Goal: Task Accomplishment & Management: Use online tool/utility

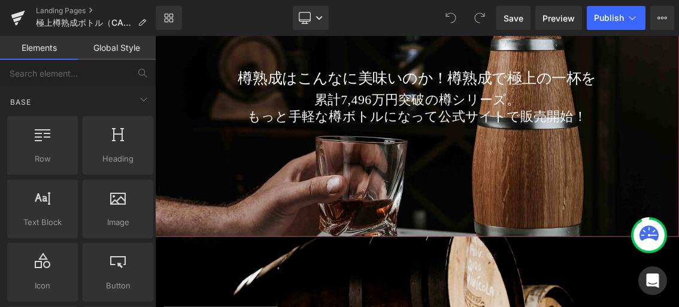
scroll to position [115, 0]
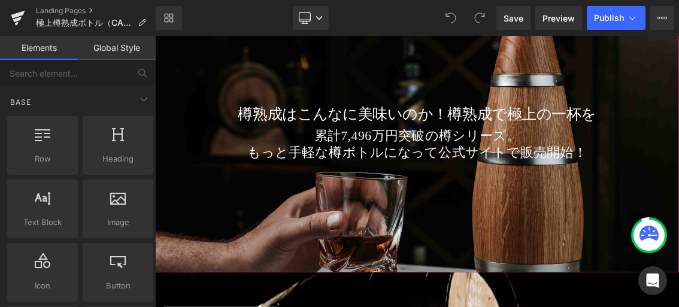
click at [409, 160] on div "累計7,496万円突破の樽シリーズ。 もっと手軽な樽ボトルになって公式サイトで販売開始！" at bounding box center [517, 197] width 706 height 80
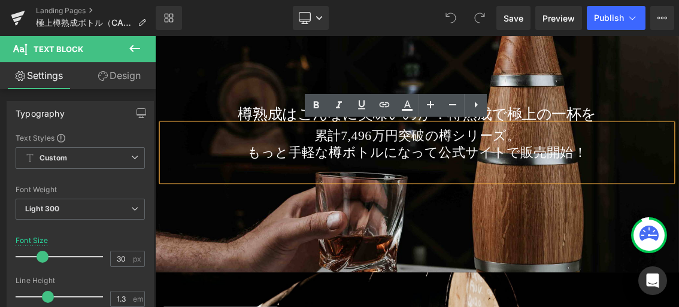
click at [560, 291] on div at bounding box center [517, 187] width 724 height 354
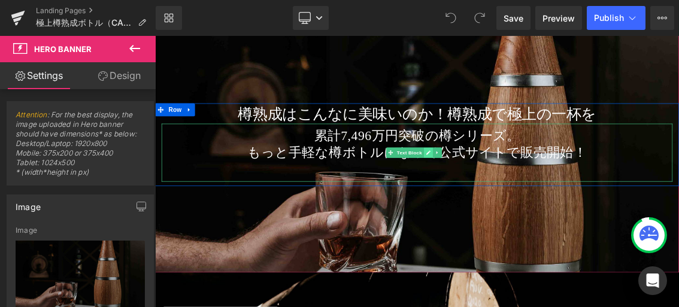
click at [535, 195] on icon at bounding box center [533, 198] width 6 height 6
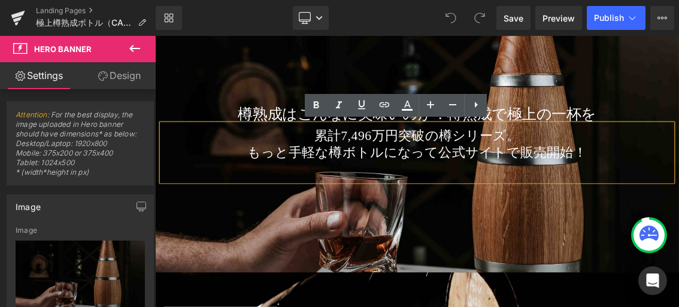
click at [528, 215] on div "累計7,496万円突破の樽シリーズ。 もっと手軽な樽ボトルになって公式サイトで販売開始！" at bounding box center [517, 197] width 706 height 80
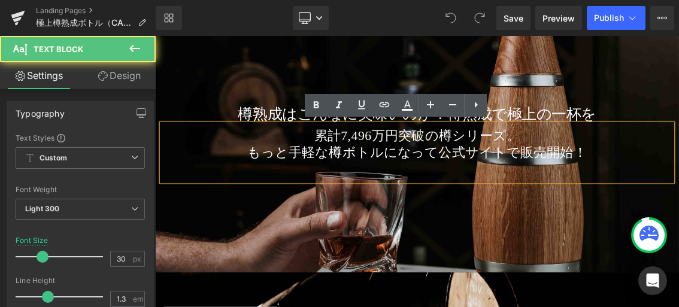
drag, startPoint x: 741, startPoint y: 192, endPoint x: 198, endPoint y: 155, distance: 544.7
click at [198, 157] on div "累計7,496万円突破の樽シリーズ。 もっと手軽な樽ボトルになって公式サイトで販売開始！" at bounding box center [517, 197] width 706 height 80
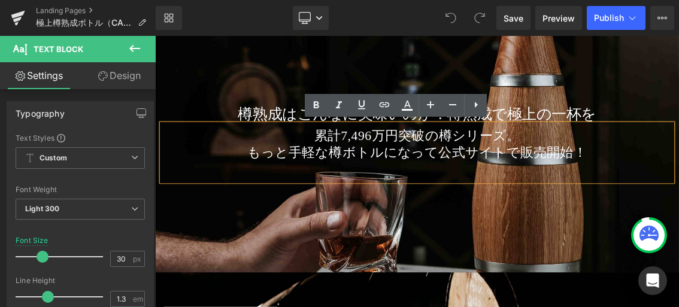
click at [633, 263] on div at bounding box center [517, 187] width 724 height 354
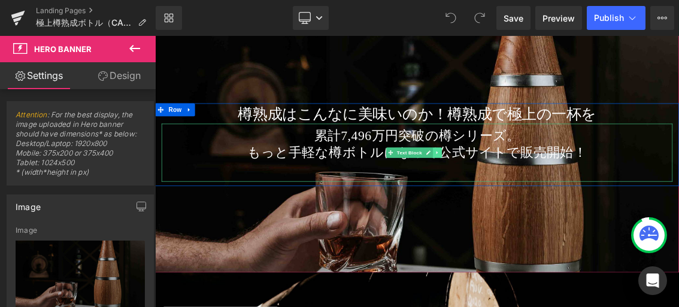
click at [549, 195] on link at bounding box center [545, 197] width 13 height 14
click at [551, 195] on icon at bounding box center [551, 197] width 7 height 7
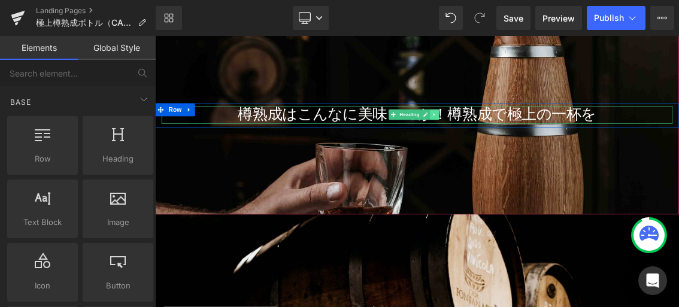
click at [544, 148] on link at bounding box center [541, 145] width 13 height 14
click at [548, 144] on icon at bounding box center [547, 145] width 7 height 7
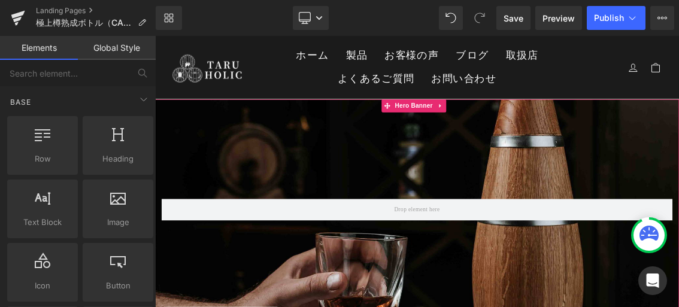
scroll to position [0, 0]
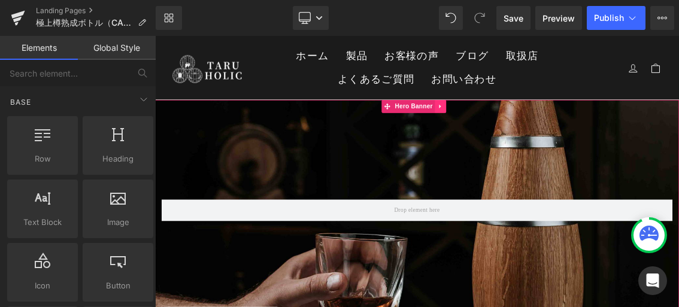
click at [552, 132] on icon at bounding box center [549, 133] width 8 height 9
click at [558, 135] on icon at bounding box center [557, 133] width 8 height 8
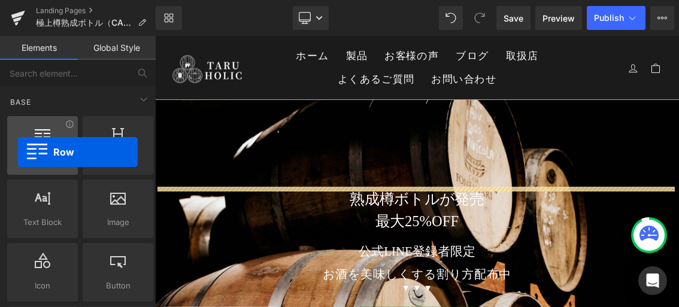
drag, startPoint x: 53, startPoint y: 155, endPoint x: 25, endPoint y: 152, distance: 27.7
click at [25, 153] on span "Row" at bounding box center [42, 159] width 63 height 13
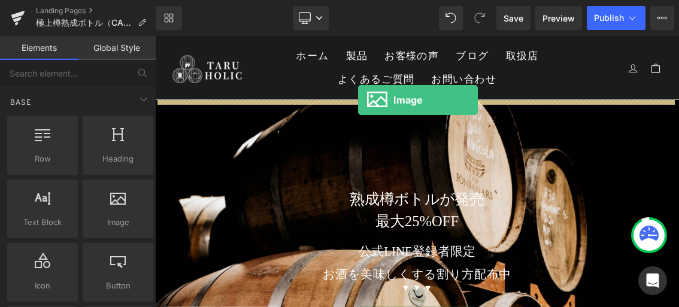
drag, startPoint x: 266, startPoint y: 247, endPoint x: 436, endPoint y: 124, distance: 209.3
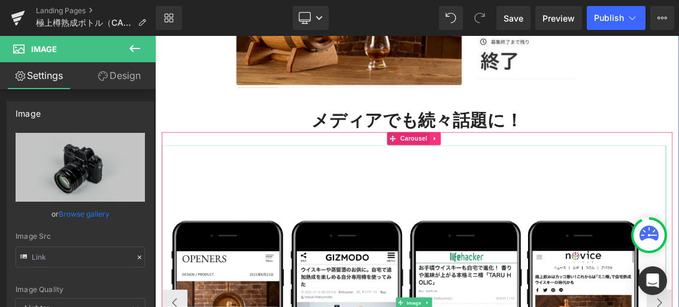
scroll to position [1489, 0]
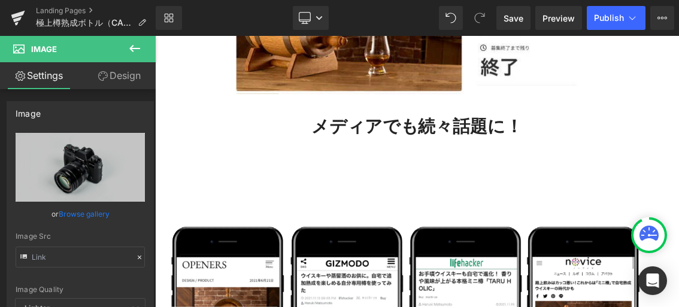
click at [141, 50] on icon at bounding box center [134, 48] width 14 height 14
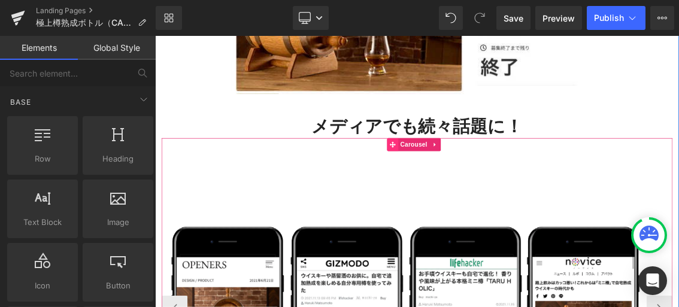
click at [482, 182] on icon at bounding box center [483, 186] width 8 height 8
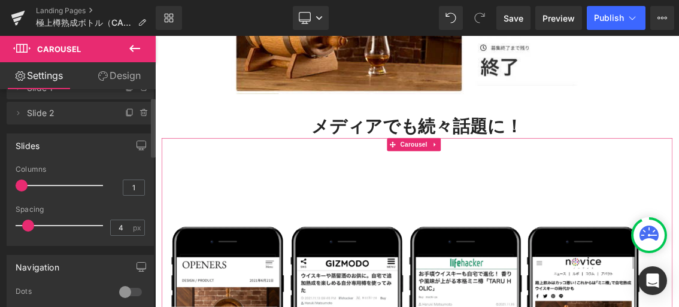
scroll to position [0, 0]
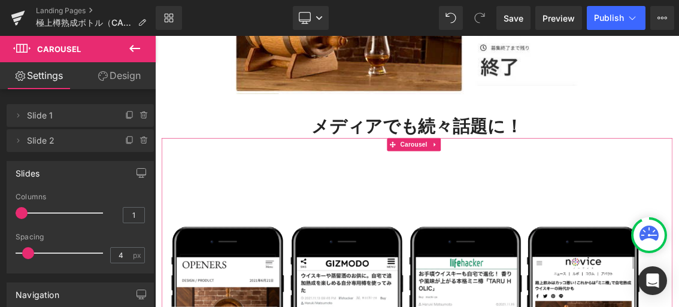
click at [126, 80] on link "Design" at bounding box center [119, 75] width 78 height 27
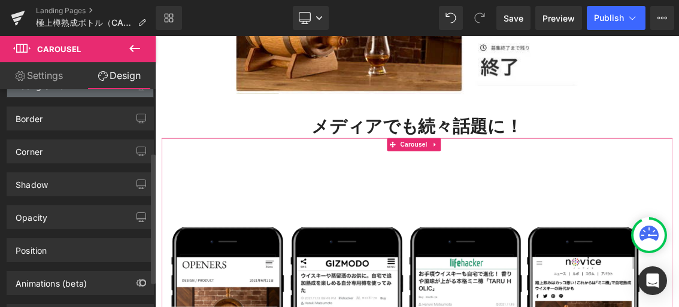
scroll to position [148, 0]
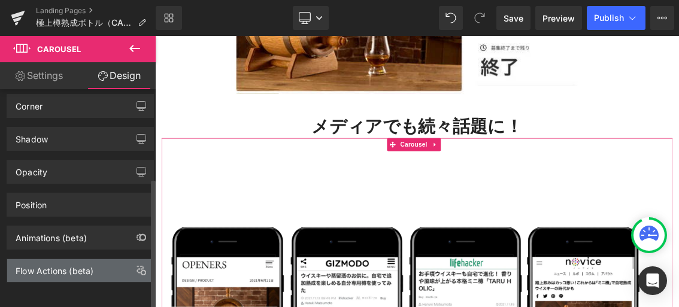
click at [112, 264] on div "Flow Actions (beta)" at bounding box center [80, 270] width 146 height 23
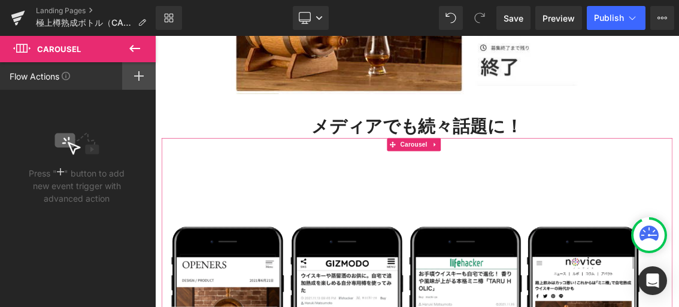
click at [136, 74] on icon at bounding box center [139, 76] width 10 height 10
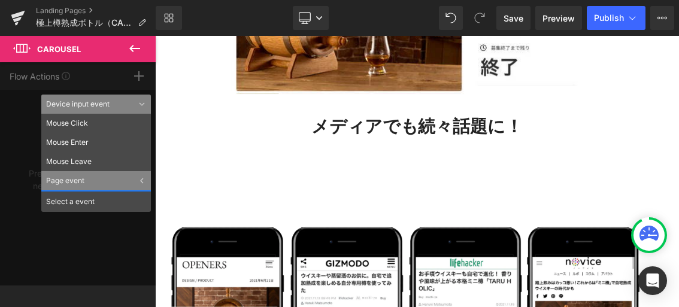
click at [134, 48] on icon at bounding box center [134, 48] width 11 height 7
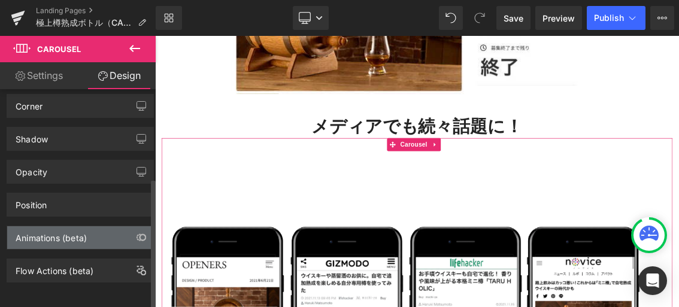
click at [82, 227] on div "Animations (beta)" at bounding box center [51, 234] width 71 height 17
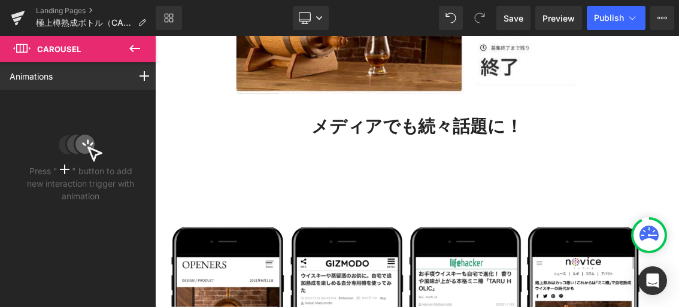
click at [136, 48] on icon at bounding box center [134, 48] width 11 height 7
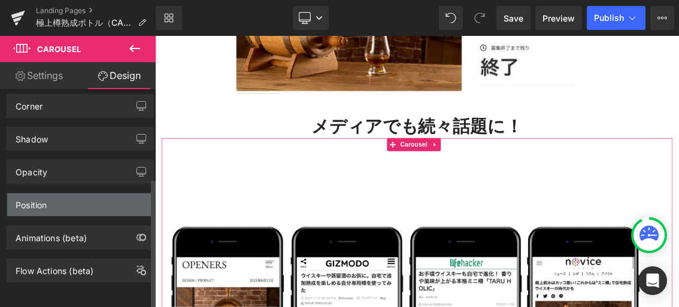
click at [74, 198] on div "Position" at bounding box center [80, 204] width 146 height 23
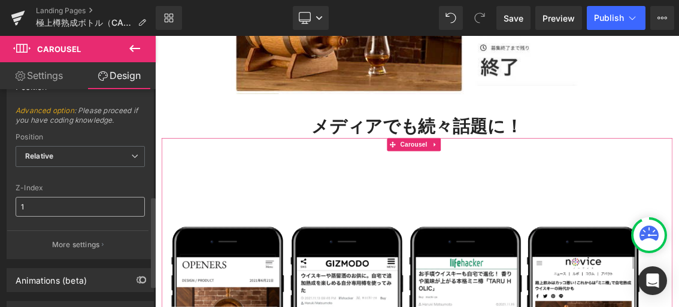
scroll to position [258, 0]
click at [44, 211] on input "1" at bounding box center [80, 206] width 129 height 20
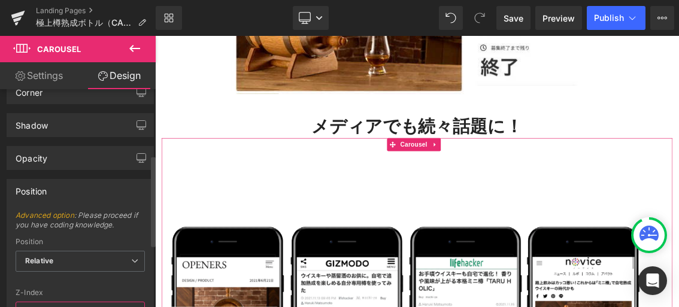
scroll to position [145, 0]
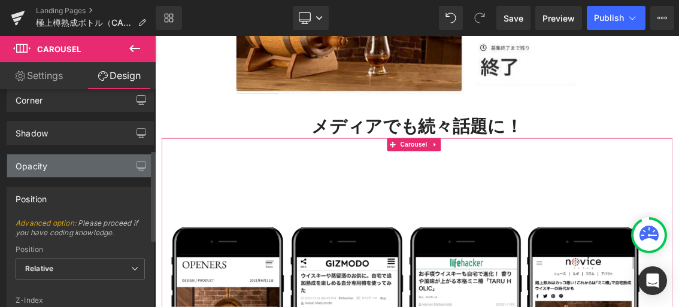
click at [83, 168] on div "Opacity" at bounding box center [80, 165] width 146 height 23
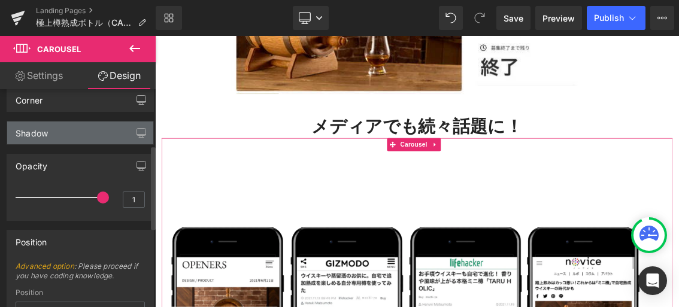
click at [84, 131] on div "Shadow" at bounding box center [80, 133] width 146 height 23
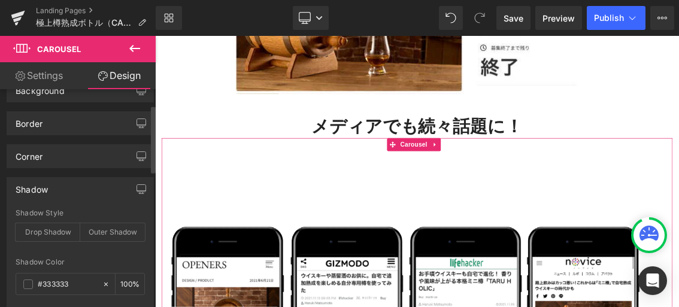
scroll to position [49, 0]
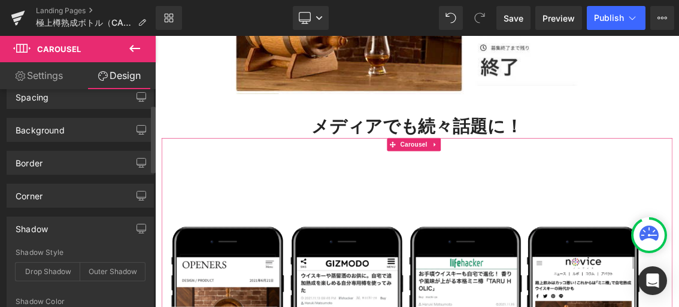
click at [84, 131] on div "Background" at bounding box center [80, 130] width 146 height 23
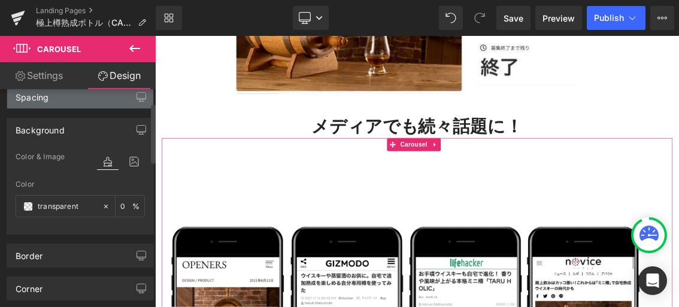
click at [79, 101] on div "Spacing" at bounding box center [80, 97] width 146 height 23
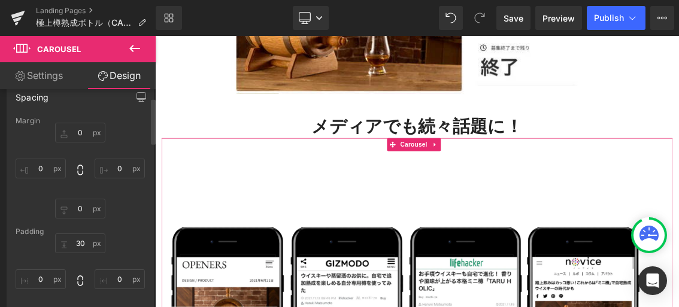
scroll to position [0, 0]
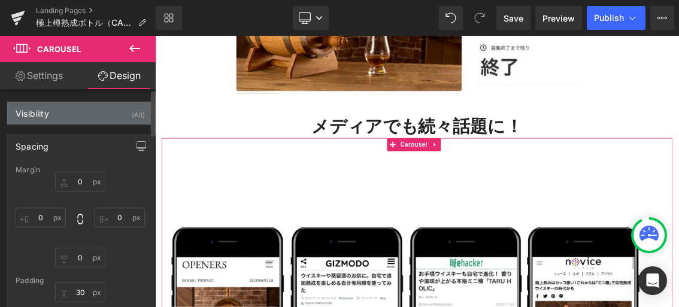
click at [89, 114] on div "Visibility (All)" at bounding box center [80, 113] width 146 height 23
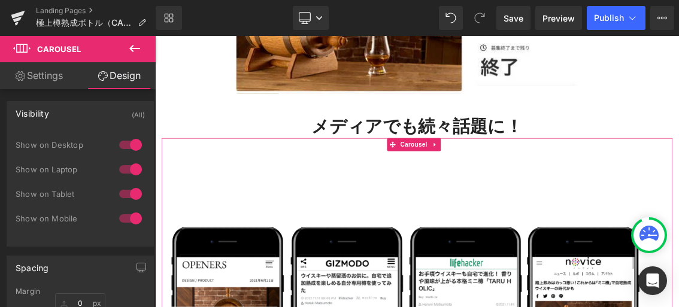
click at [51, 75] on link "Settings" at bounding box center [39, 75] width 78 height 27
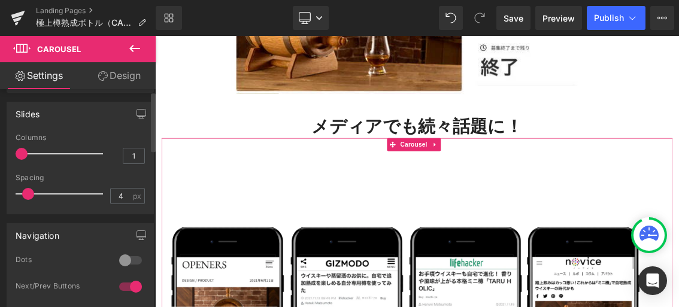
scroll to position [60, 0]
drag, startPoint x: 132, startPoint y: 158, endPoint x: 118, endPoint y: 155, distance: 14.7
click at [123, 155] on input "1" at bounding box center [133, 155] width 21 height 15
type input "2"
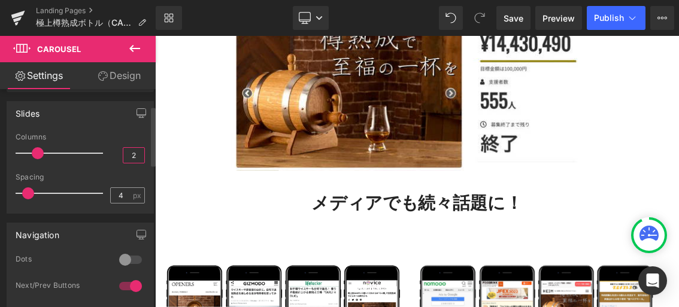
scroll to position [1599, 0]
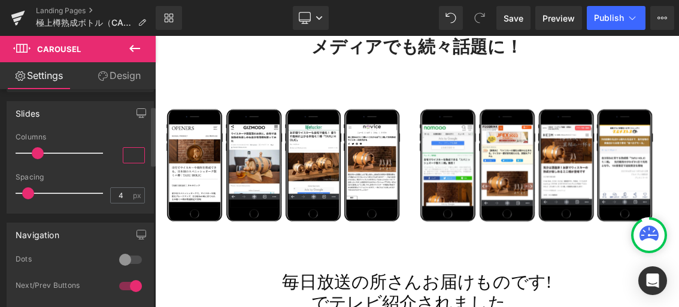
type input "1"
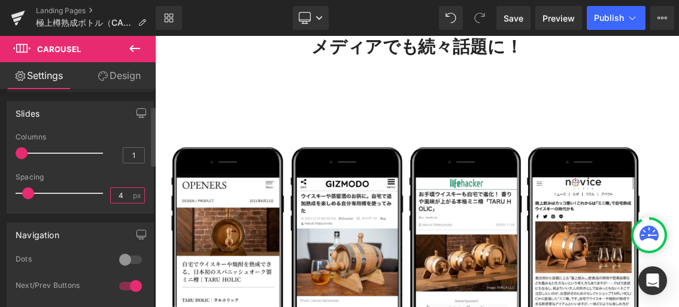
drag, startPoint x: 120, startPoint y: 195, endPoint x: 110, endPoint y: 193, distance: 10.8
click at [111, 193] on input "4" at bounding box center [121, 195] width 21 height 15
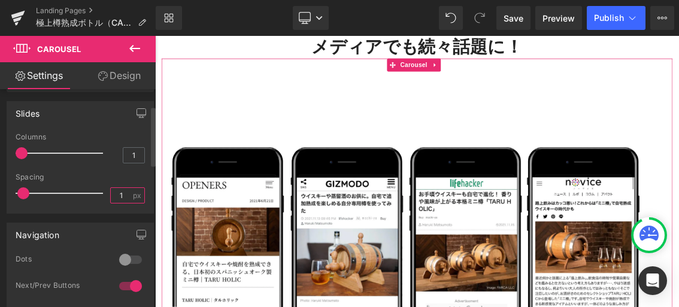
type input "1"
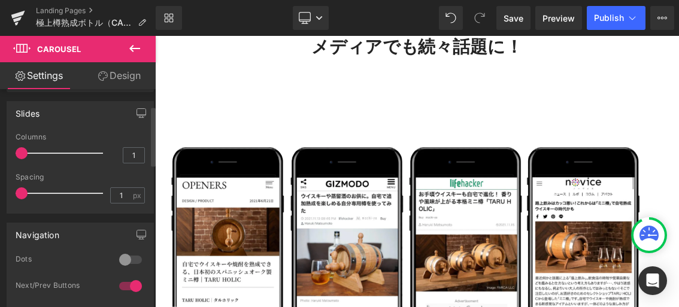
drag, startPoint x: 20, startPoint y: 193, endPoint x: 9, endPoint y: 195, distance: 11.4
click at [9, 195] on div "1 Columns 1 3 Columns 3 2 Columns 2 1 Columns 1 4px Spacing 1 px 30px Spacing 3…" at bounding box center [80, 173] width 146 height 80
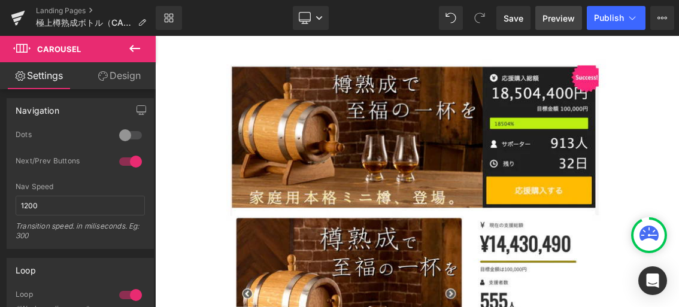
scroll to position [1105, 0]
click at [517, 32] on div "Library Desktop Desktop Laptop Tablet Mobile Save Preview Publish Scheduled Vie…" at bounding box center [417, 18] width 523 height 36
click at [514, 25] on link "Save" at bounding box center [513, 18] width 34 height 24
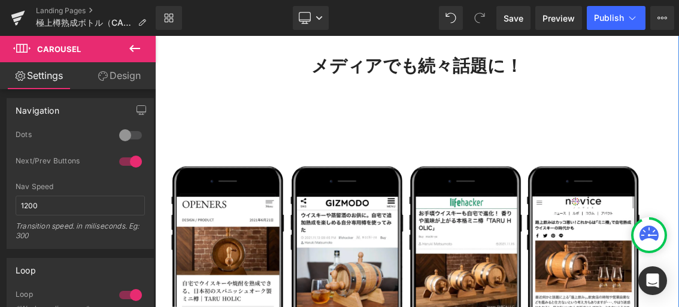
scroll to position [1472, 0]
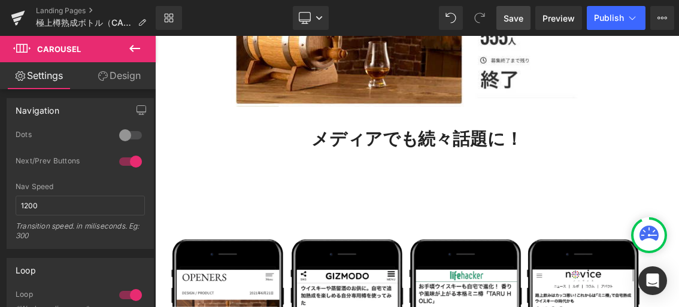
click at [514, 17] on span "Save" at bounding box center [513, 18] width 20 height 13
click at [59, 8] on link "Landing Pages" at bounding box center [96, 11] width 120 height 10
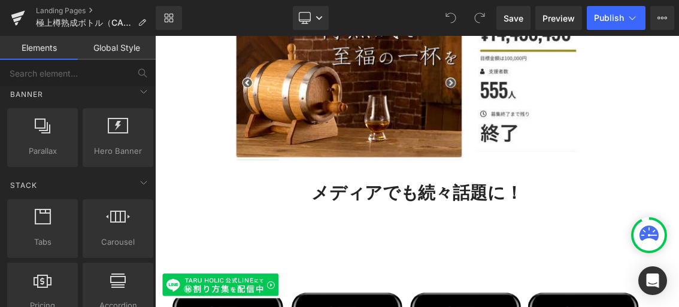
scroll to position [290, 0]
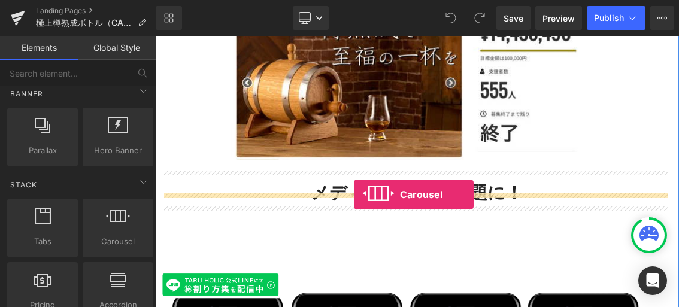
drag, startPoint x: 273, startPoint y: 250, endPoint x: 430, endPoint y: 256, distance: 156.9
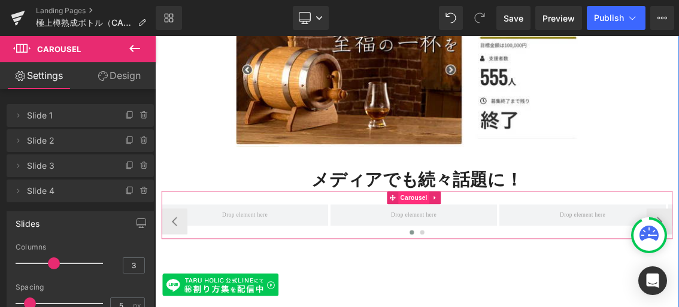
click at [504, 251] on span "Carousel" at bounding box center [512, 260] width 43 height 18
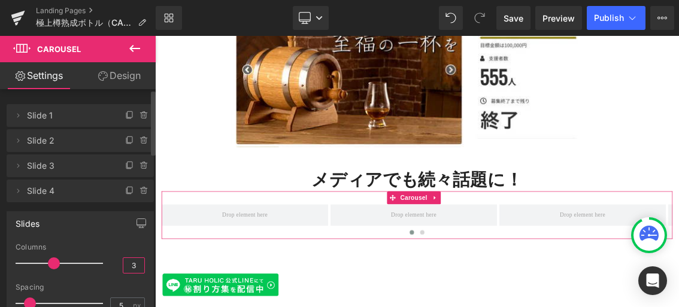
drag, startPoint x: 134, startPoint y: 265, endPoint x: 103, endPoint y: 262, distance: 31.3
click at [106, 263] on div "Columns 3" at bounding box center [80, 263] width 129 height 40
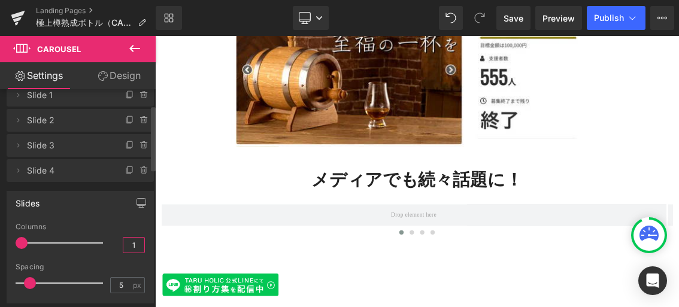
scroll to position [55, 0]
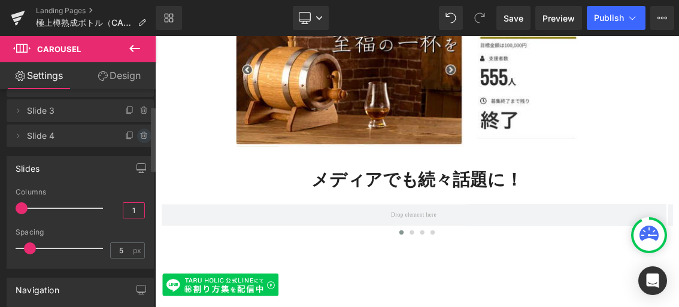
type input "1"
click at [142, 135] on icon at bounding box center [144, 136] width 10 height 10
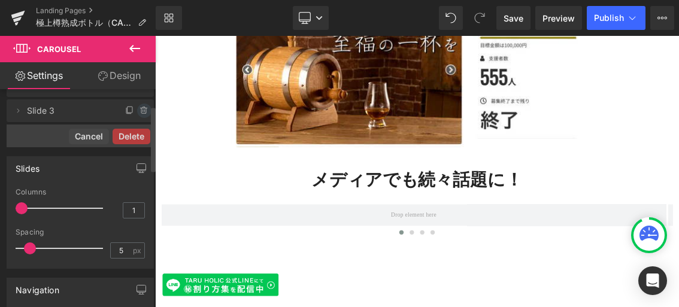
click at [141, 113] on icon at bounding box center [144, 111] width 10 height 10
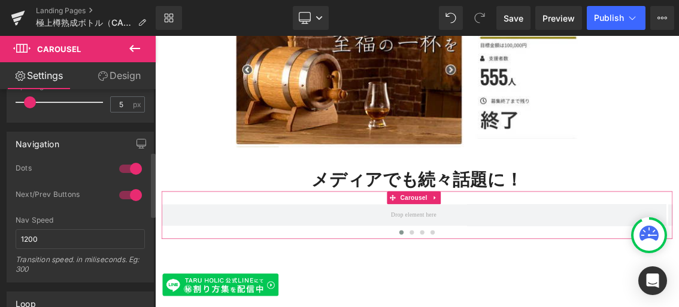
scroll to position [208, 0]
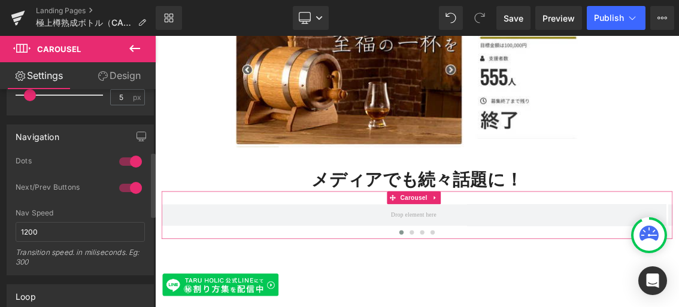
click at [124, 160] on div at bounding box center [130, 161] width 29 height 19
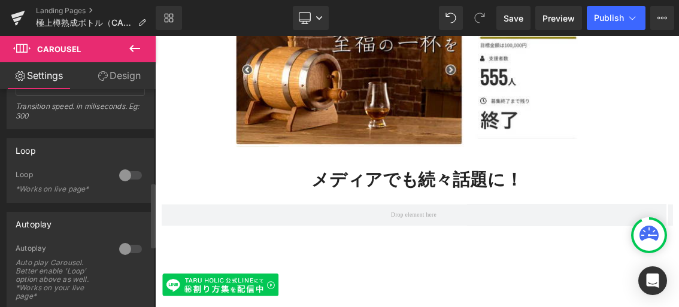
scroll to position [357, 0]
click at [120, 171] on div at bounding box center [130, 172] width 29 height 19
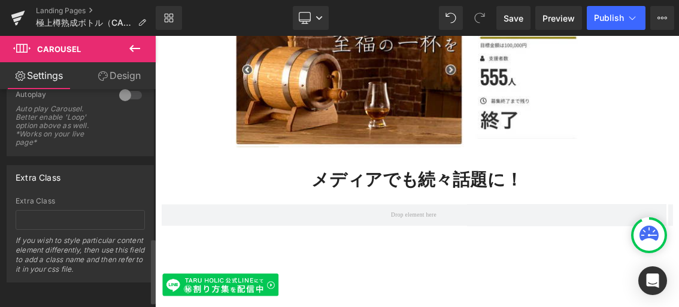
scroll to position [497, 0]
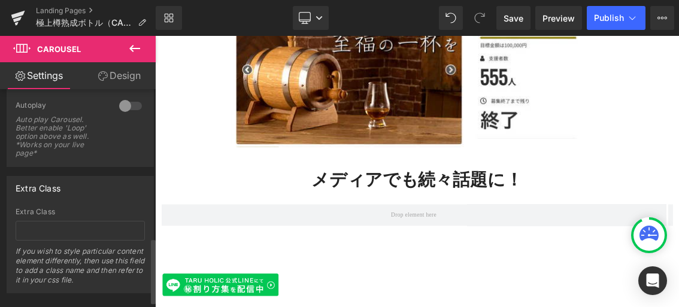
click at [122, 104] on div at bounding box center [130, 105] width 29 height 19
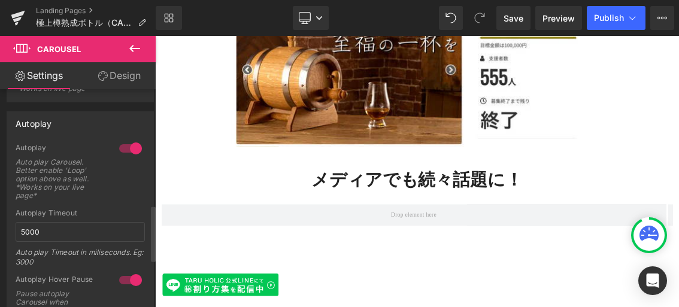
scroll to position [447, 0]
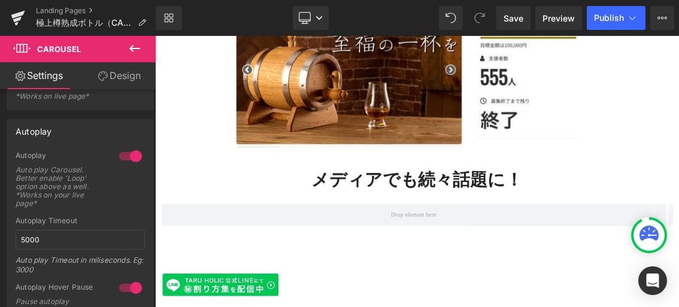
click at [138, 49] on icon at bounding box center [134, 48] width 14 height 14
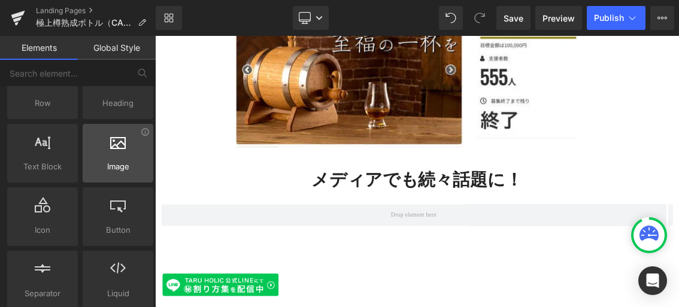
scroll to position [50, 0]
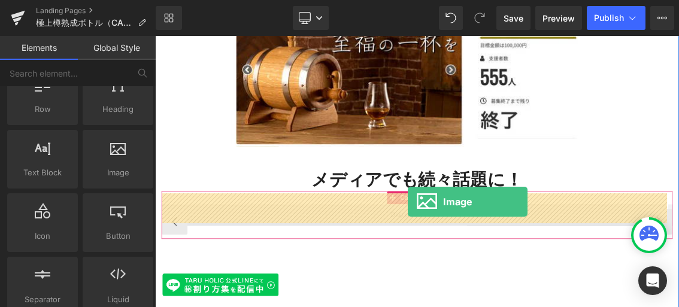
drag, startPoint x: 280, startPoint y: 213, endPoint x: 505, endPoint y: 265, distance: 230.4
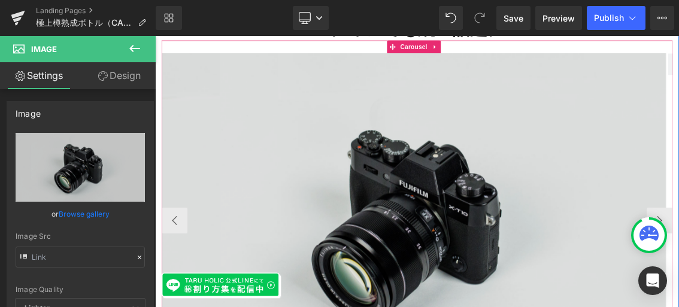
scroll to position [1860, 0]
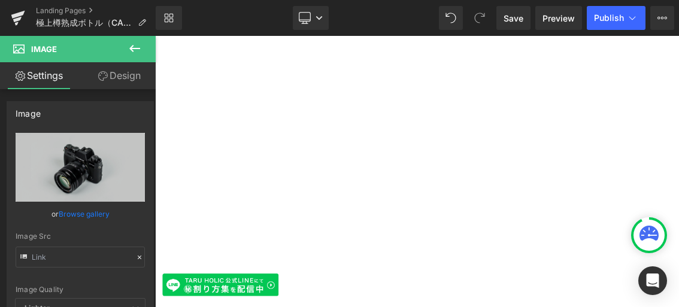
click at [138, 47] on icon at bounding box center [134, 48] width 14 height 14
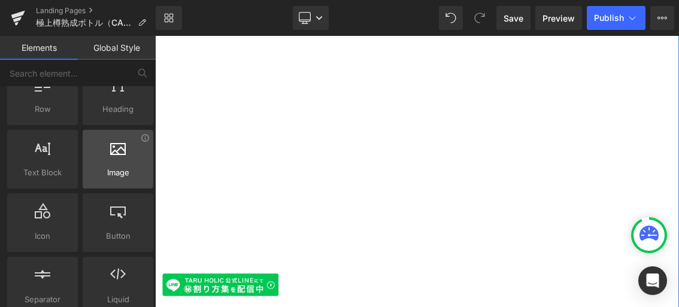
click at [117, 162] on div at bounding box center [117, 152] width 63 height 27
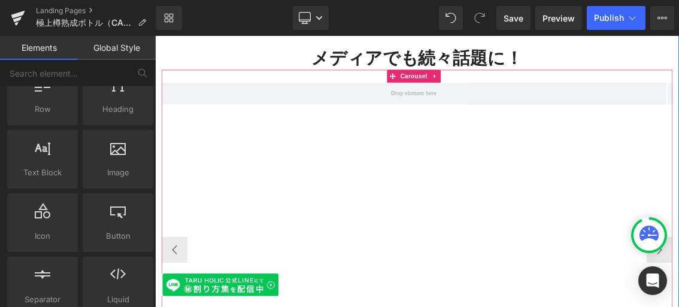
scroll to position [1705, 0]
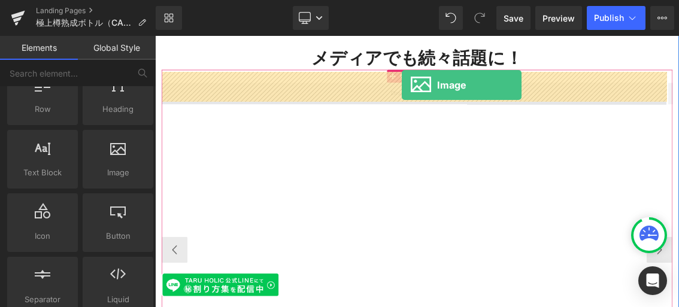
drag, startPoint x: 267, startPoint y: 198, endPoint x: 496, endPoint y: 104, distance: 247.5
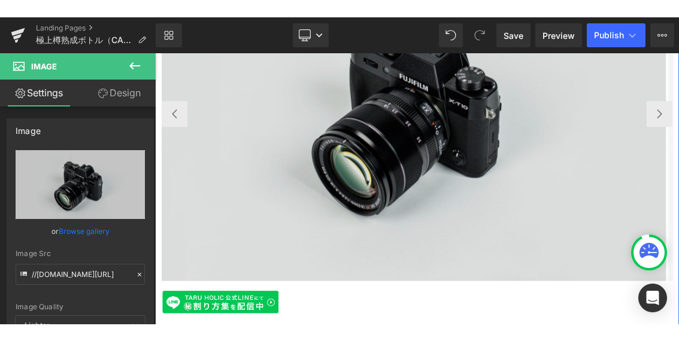
scroll to position [1750, 0]
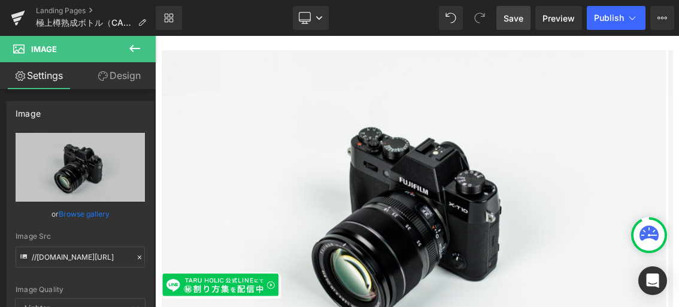
click at [512, 19] on span "Save" at bounding box center [513, 18] width 20 height 13
click at [509, 12] on span "Save" at bounding box center [513, 18] width 20 height 13
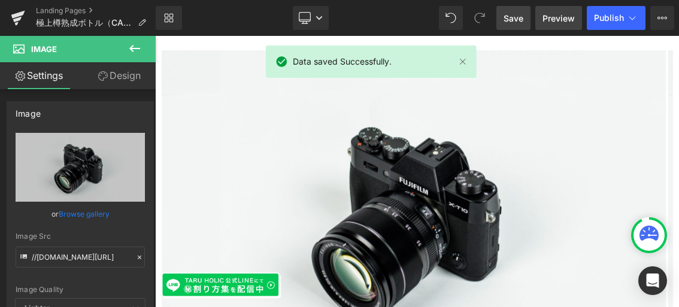
click at [563, 17] on span "Preview" at bounding box center [558, 18] width 32 height 13
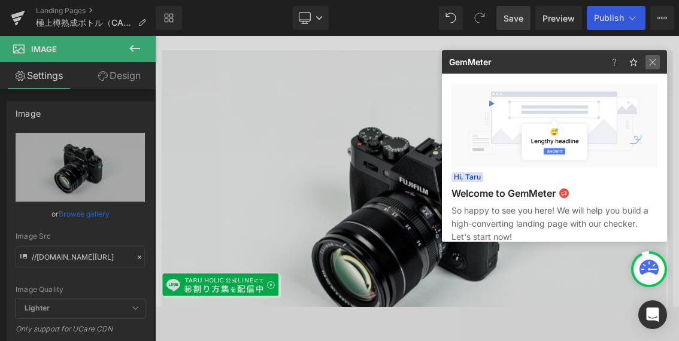
click at [651, 60] on img at bounding box center [652, 62] width 14 height 14
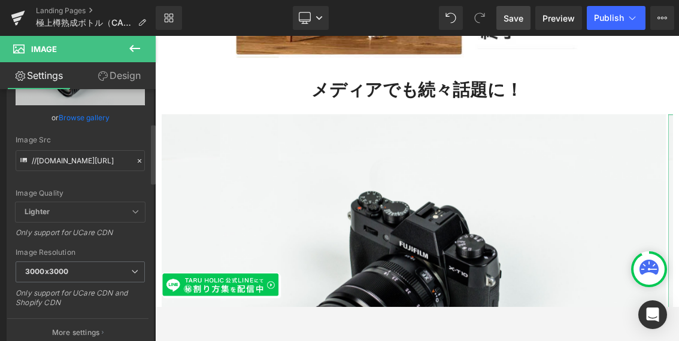
scroll to position [144, 0]
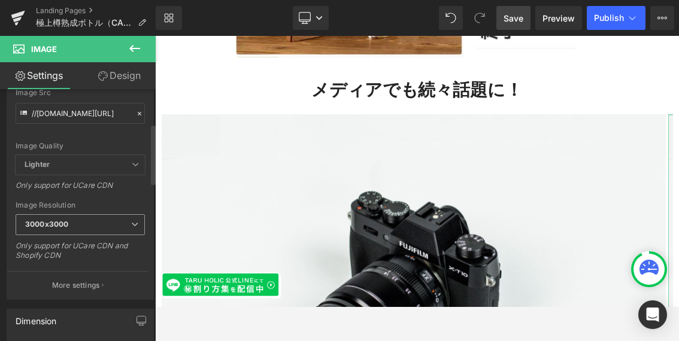
click at [131, 223] on icon at bounding box center [134, 224] width 7 height 7
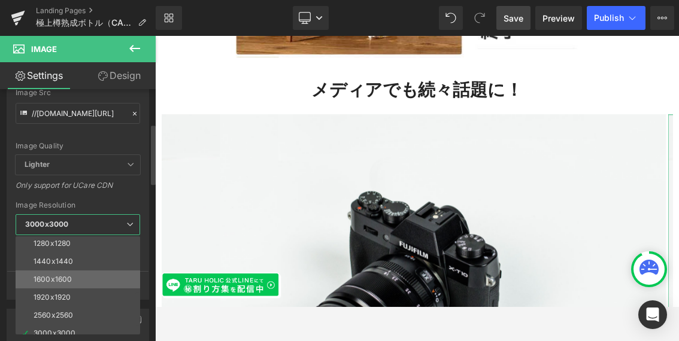
scroll to position [151, 0]
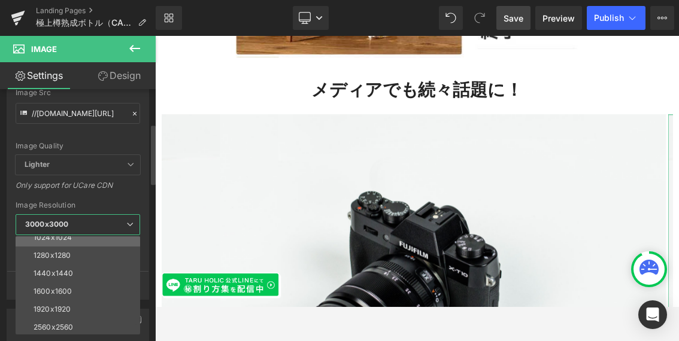
click at [104, 243] on li "1024x1024" at bounding box center [81, 238] width 130 height 18
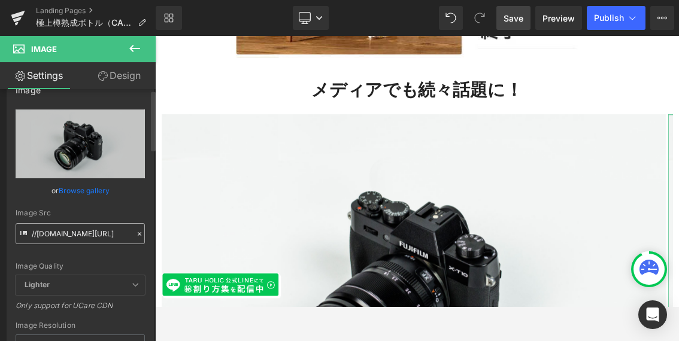
scroll to position [0, 0]
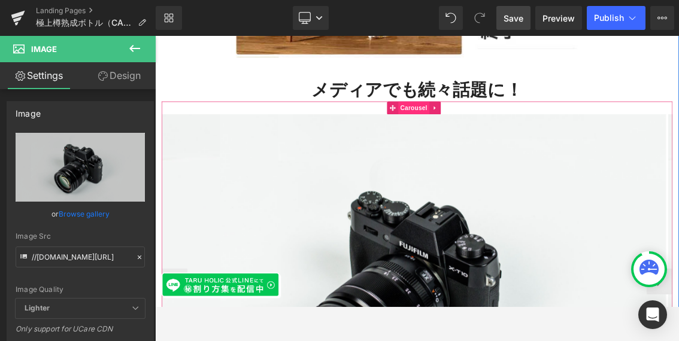
click at [505, 126] on span "Carousel" at bounding box center [512, 135] width 43 height 18
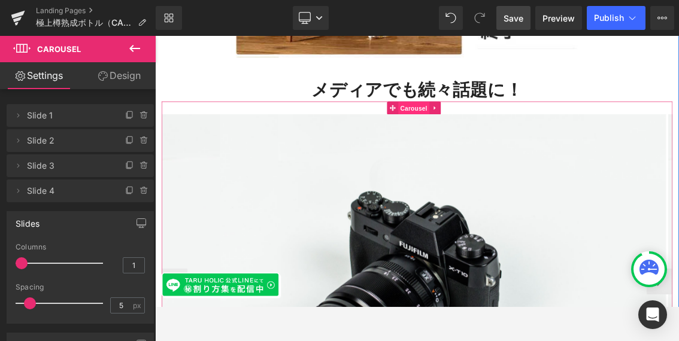
click at [509, 127] on span "Carousel" at bounding box center [512, 136] width 43 height 18
click at [144, 165] on icon at bounding box center [144, 166] width 0 height 2
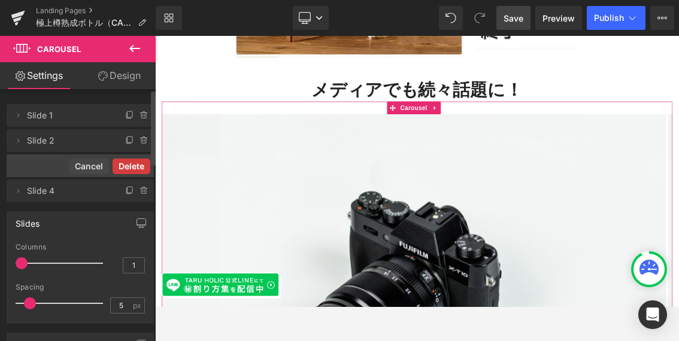
click at [126, 166] on button "Delete" at bounding box center [132, 167] width 38 height 16
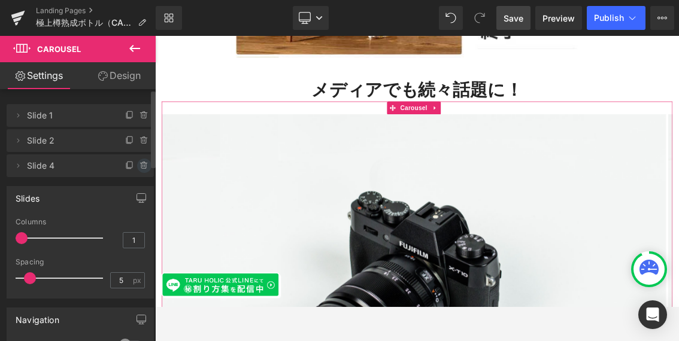
click at [139, 165] on icon at bounding box center [144, 166] width 10 height 10
click at [135, 165] on button "Delete" at bounding box center [132, 167] width 38 height 16
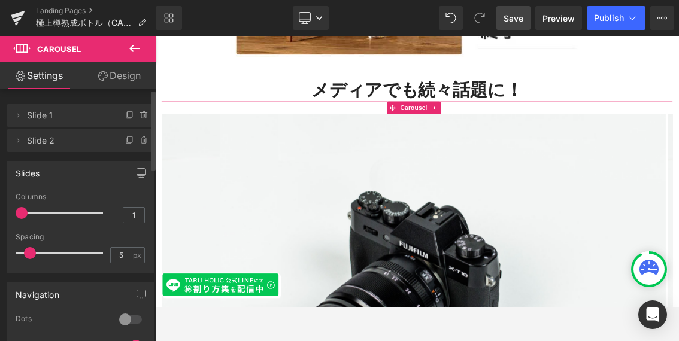
click at [126, 77] on link "Design" at bounding box center [119, 75] width 78 height 27
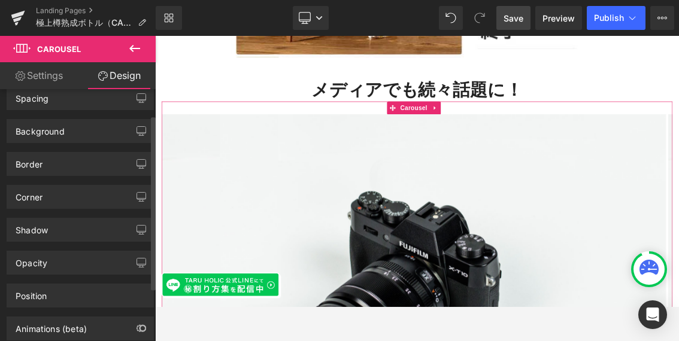
scroll to position [36, 0]
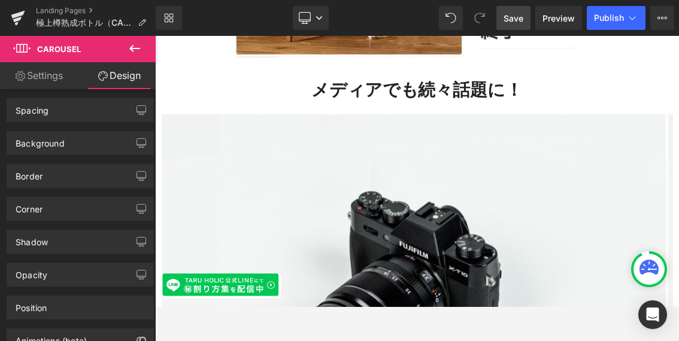
click at [506, 16] on span "Save" at bounding box center [513, 18] width 20 height 13
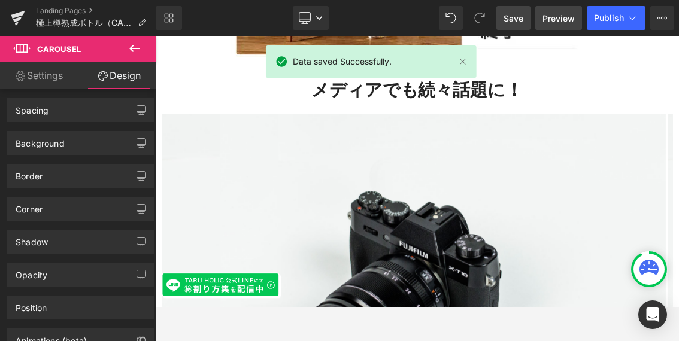
click at [560, 17] on span "Preview" at bounding box center [558, 18] width 32 height 13
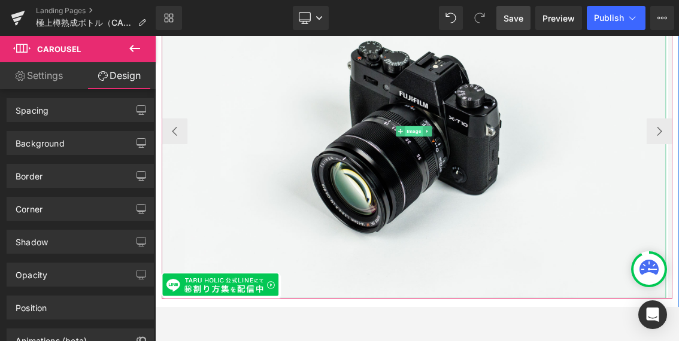
scroll to position [1870, 0]
click at [523, 160] on span "Image" at bounding box center [512, 167] width 25 height 14
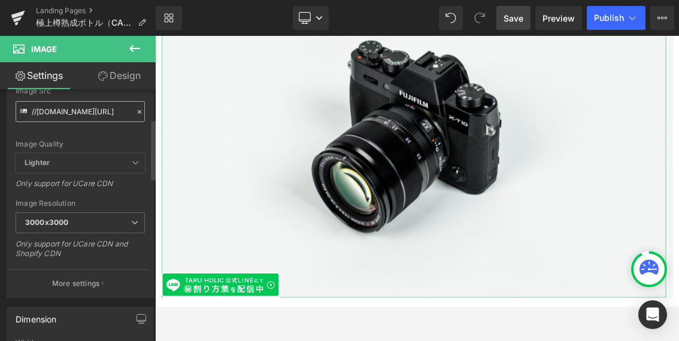
scroll to position [148, 0]
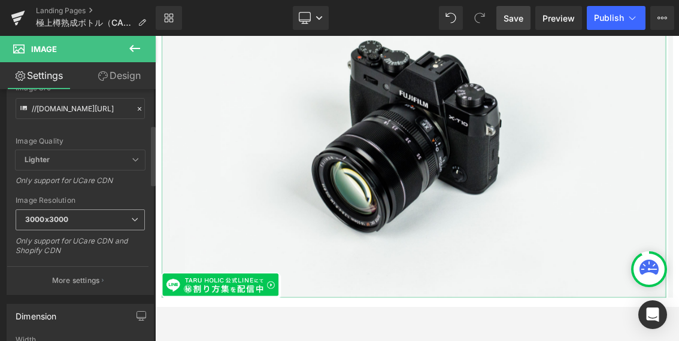
click at [131, 222] on icon at bounding box center [134, 219] width 7 height 7
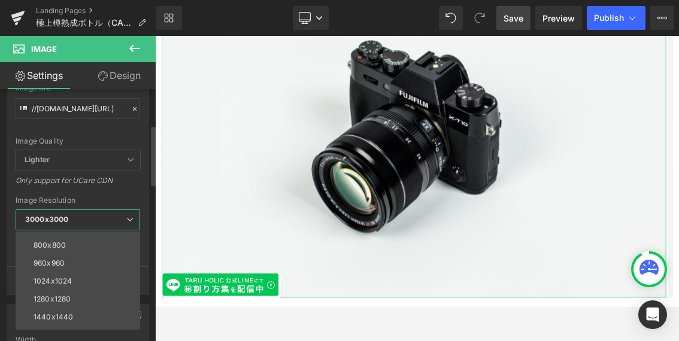
scroll to position [108, 0]
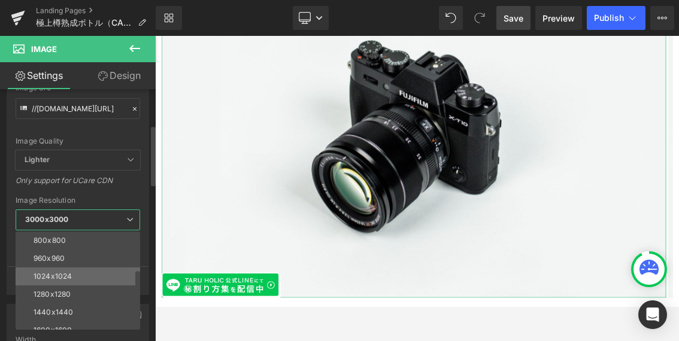
click at [92, 278] on li "1024x1024" at bounding box center [81, 277] width 130 height 18
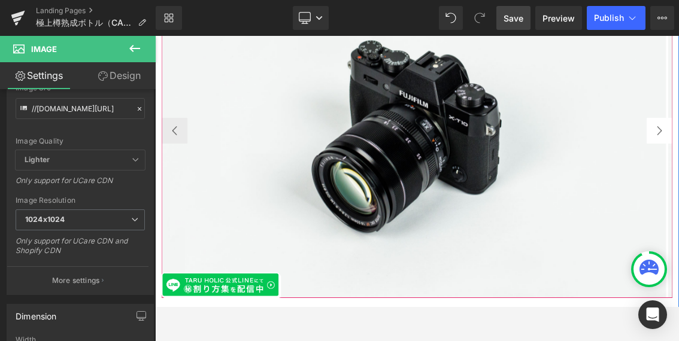
click at [514, 160] on span "Image" at bounding box center [512, 167] width 25 height 14
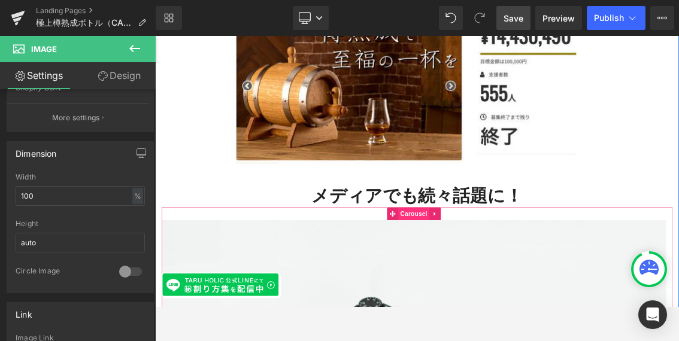
scroll to position [1539, 0]
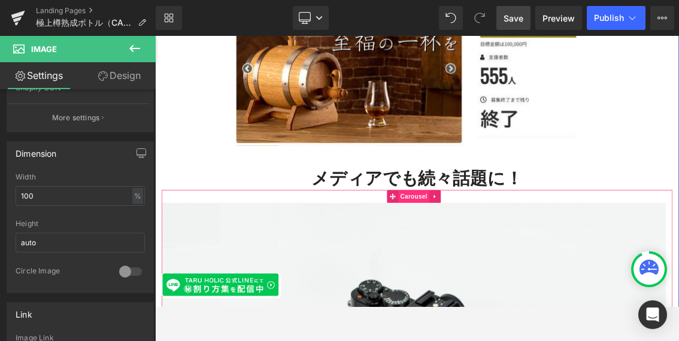
click at [511, 249] on span "Carousel" at bounding box center [512, 258] width 43 height 18
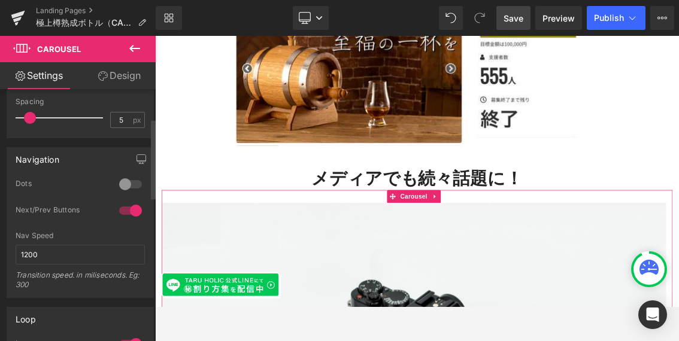
scroll to position [0, 0]
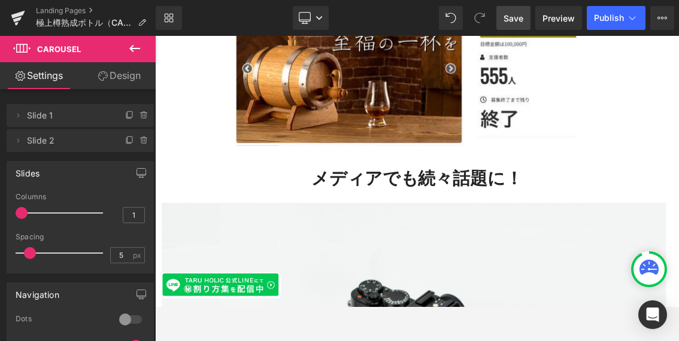
click at [129, 48] on icon at bounding box center [134, 48] width 11 height 7
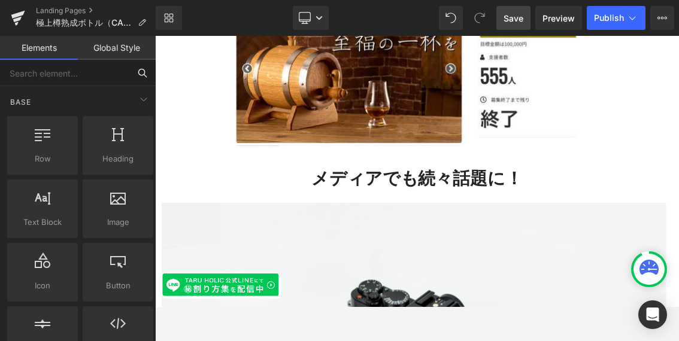
click at [72, 74] on input "text" at bounding box center [64, 73] width 129 height 26
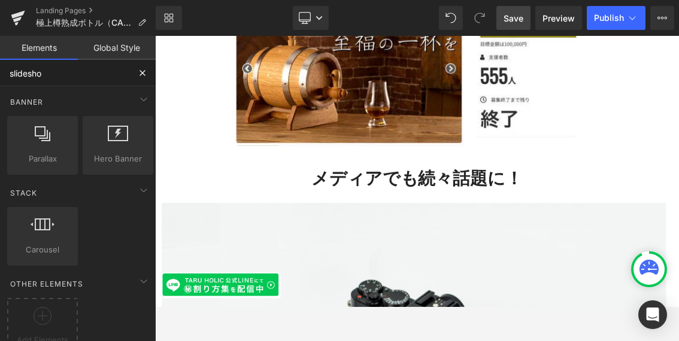
type input "slideshow"
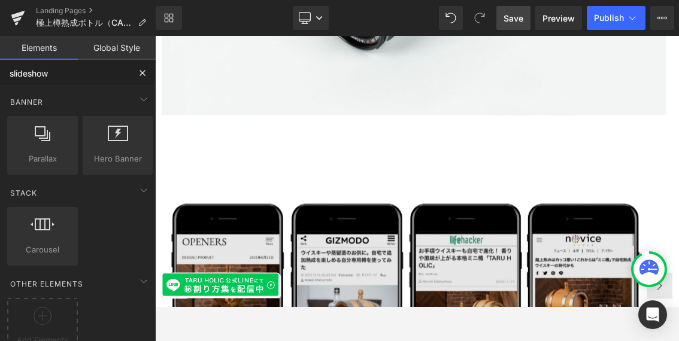
scroll to position [2171, 0]
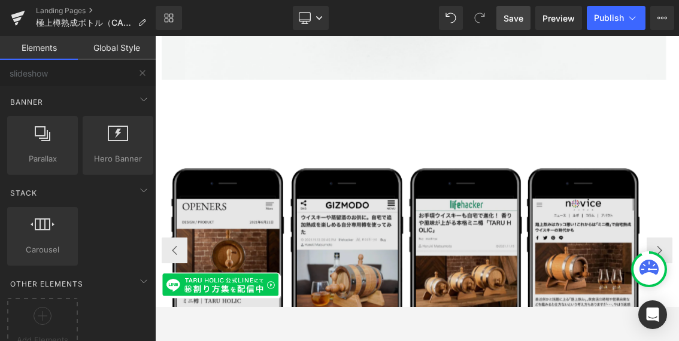
click at [489, 181] on img at bounding box center [512, 333] width 697 height 436
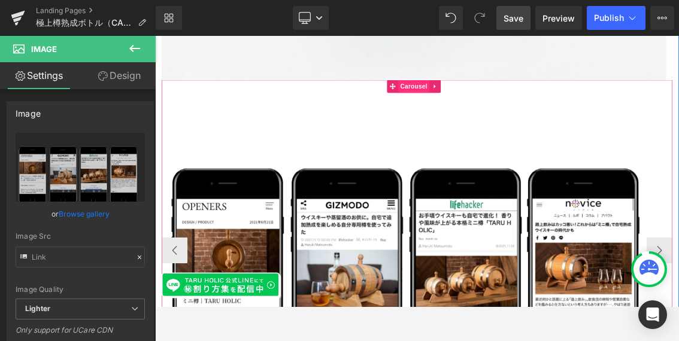
click at [506, 97] on span "Carousel" at bounding box center [512, 106] width 43 height 18
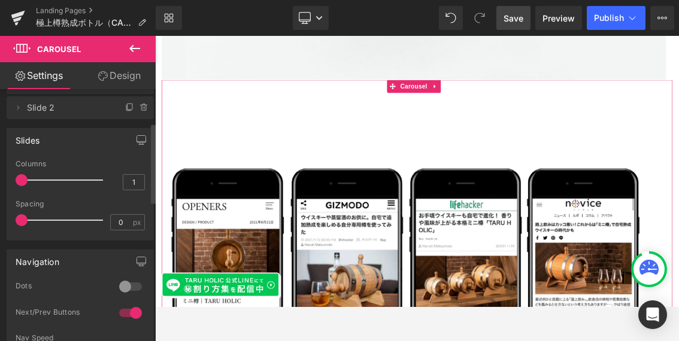
scroll to position [0, 0]
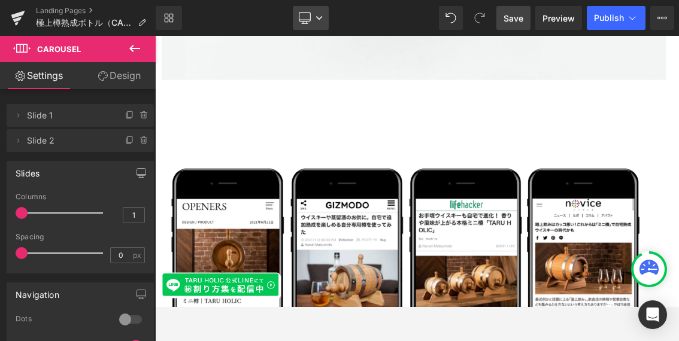
click at [320, 17] on icon at bounding box center [318, 17] width 7 height 7
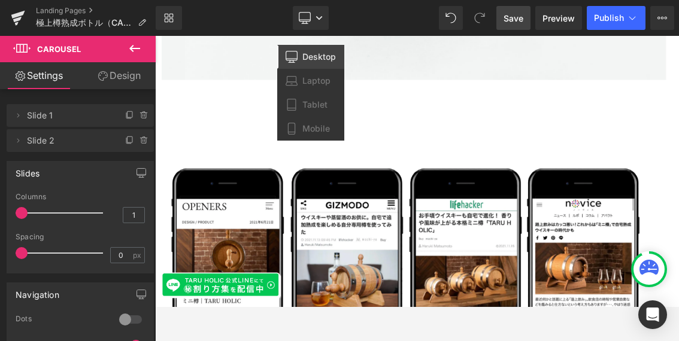
click at [317, 56] on span "Desktop" at bounding box center [319, 56] width 34 height 11
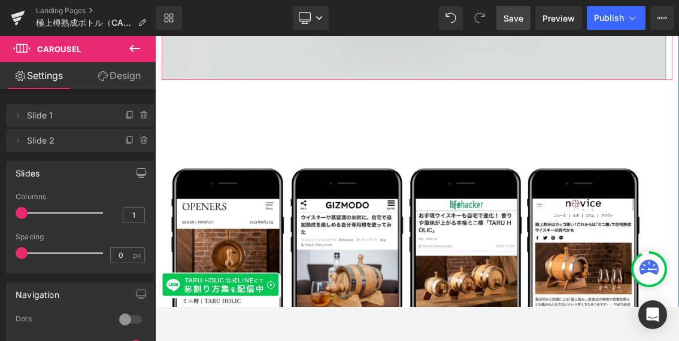
scroll to position [2066, 0]
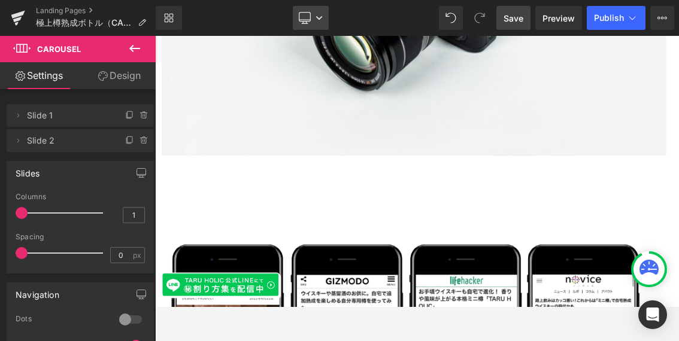
click at [317, 16] on icon at bounding box center [319, 18] width 6 height 4
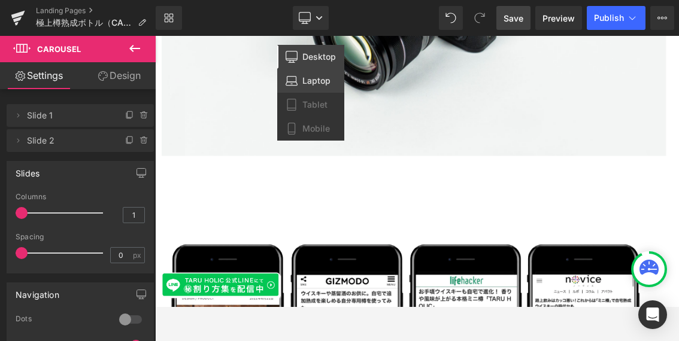
click at [311, 77] on span "Laptop" at bounding box center [316, 80] width 28 height 11
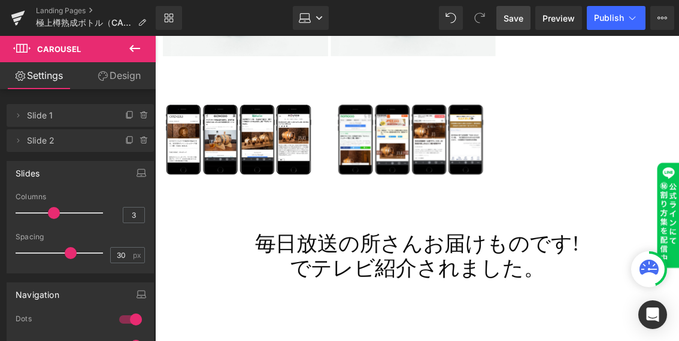
scroll to position [2007, 0]
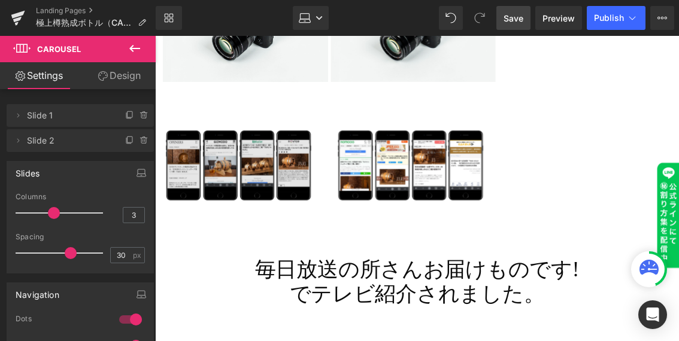
click at [294, 145] on img at bounding box center [254, 173] width 180 height 113
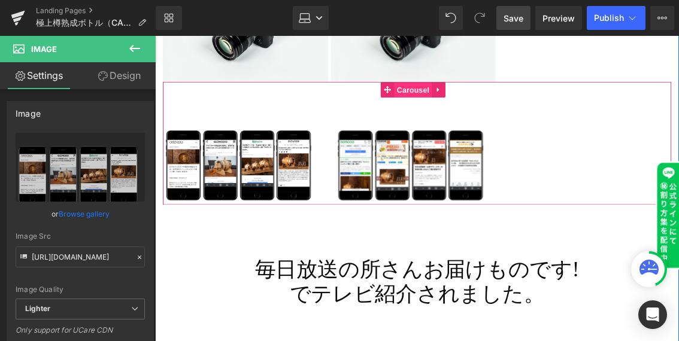
click at [444, 89] on span "Carousel" at bounding box center [451, 98] width 43 height 18
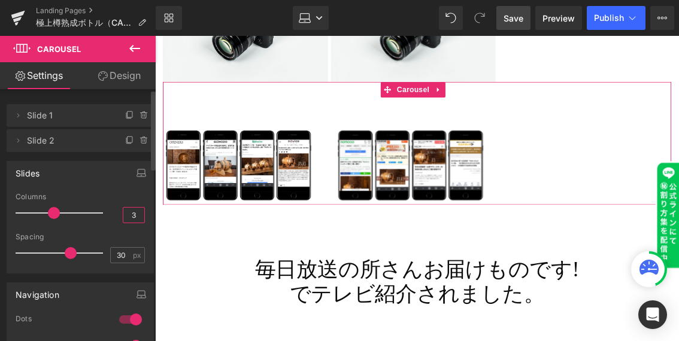
drag, startPoint x: 130, startPoint y: 219, endPoint x: 117, endPoint y: 218, distance: 13.2
click at [123, 218] on div "3" at bounding box center [134, 215] width 22 height 16
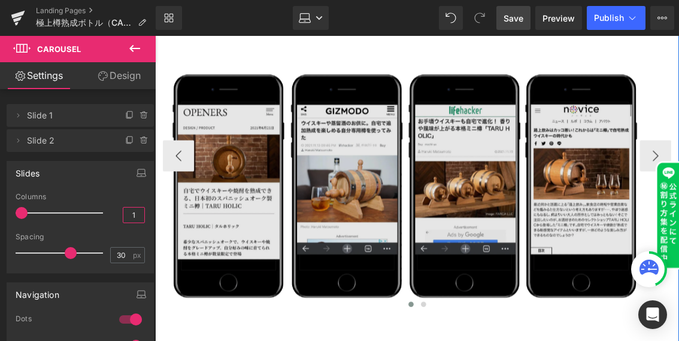
scroll to position [1884, 0]
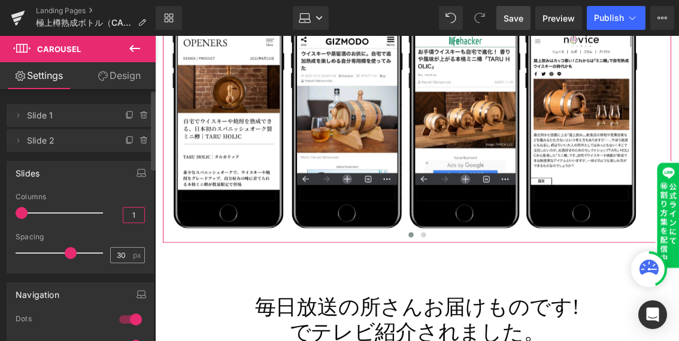
type input "1"
drag, startPoint x: 124, startPoint y: 252, endPoint x: 97, endPoint y: 254, distance: 27.0
click at [97, 254] on div "Spacing 30 px" at bounding box center [80, 253] width 129 height 40
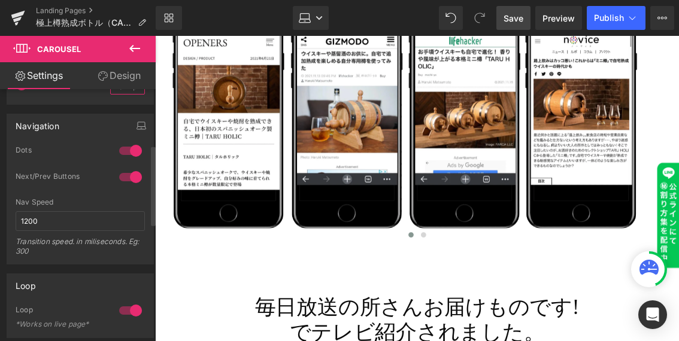
scroll to position [175, 0]
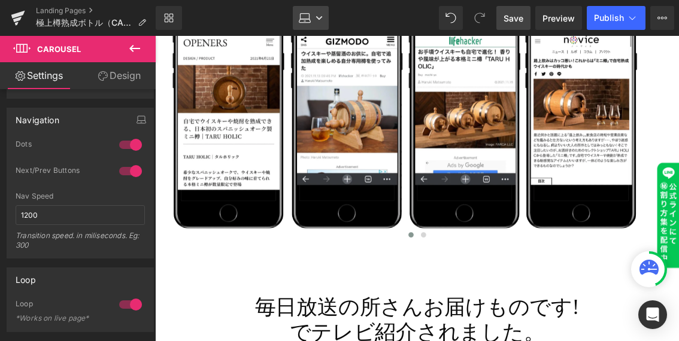
type input "0"
click at [314, 17] on link "Laptop" at bounding box center [311, 18] width 36 height 24
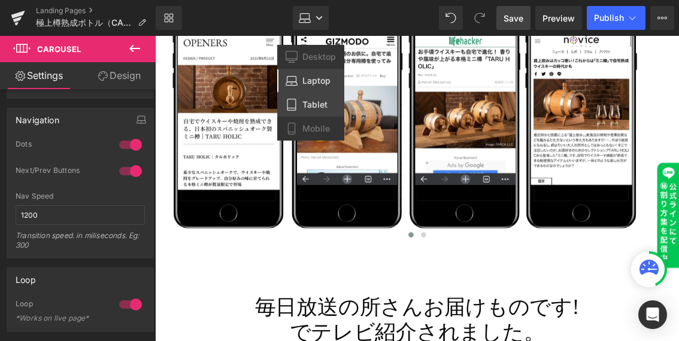
click at [310, 105] on span "Tablet" at bounding box center [314, 104] width 25 height 11
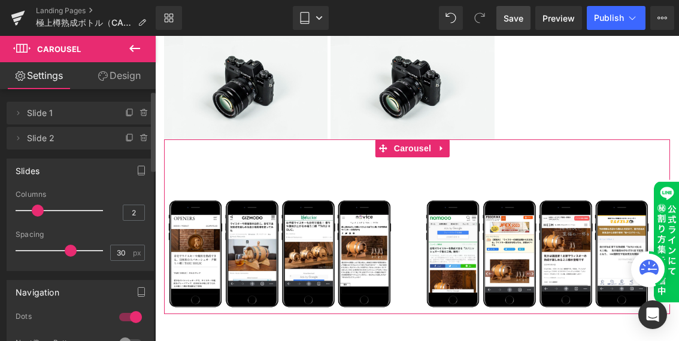
scroll to position [0, 0]
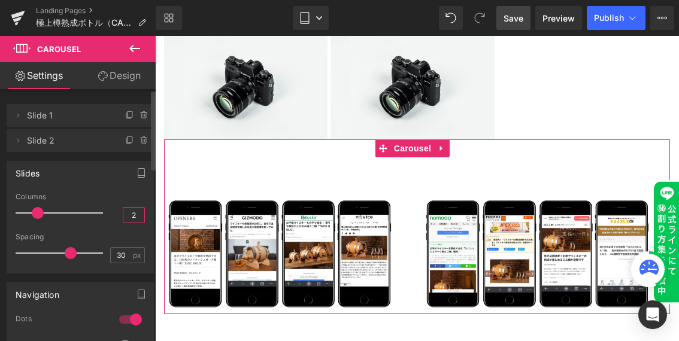
drag, startPoint x: 127, startPoint y: 217, endPoint x: 118, endPoint y: 215, distance: 9.1
click at [123, 215] on input "2" at bounding box center [133, 215] width 21 height 15
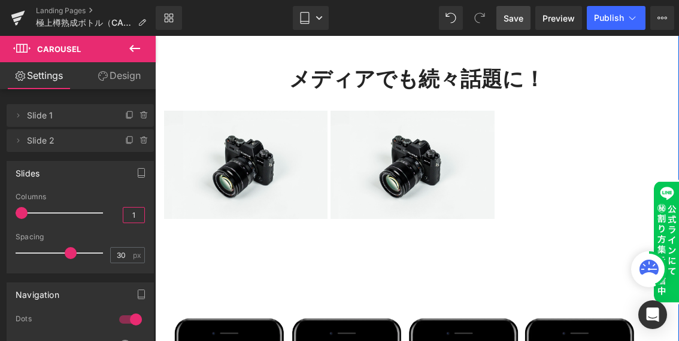
scroll to position [1405, 0]
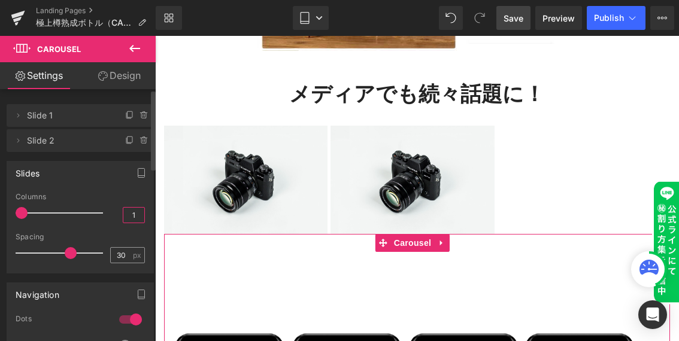
type input "1"
drag, startPoint x: 122, startPoint y: 256, endPoint x: 99, endPoint y: 255, distance: 22.2
click at [99, 255] on div "Spacing 30 px" at bounding box center [80, 253] width 129 height 40
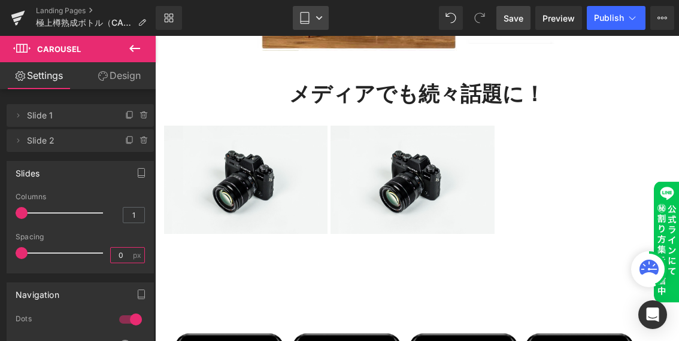
type input "0"
click at [320, 14] on icon at bounding box center [318, 17] width 7 height 7
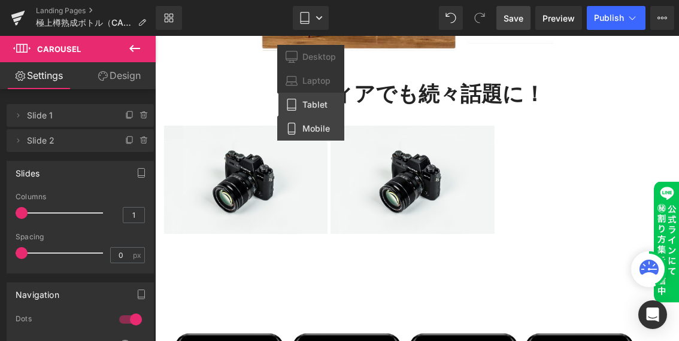
drag, startPoint x: 311, startPoint y: 130, endPoint x: 155, endPoint y: 94, distance: 159.7
click at [311, 130] on span "Mobile" at bounding box center [316, 128] width 28 height 11
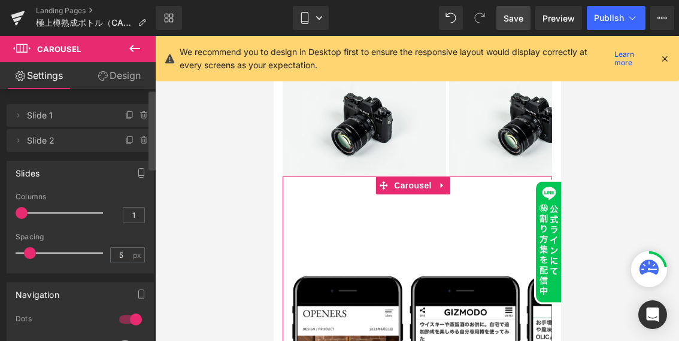
scroll to position [1019, 0]
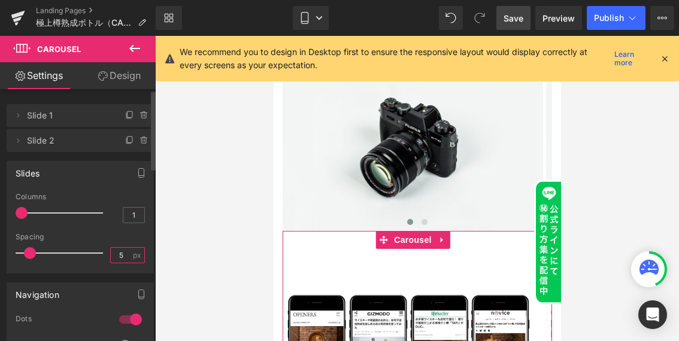
drag, startPoint x: 126, startPoint y: 253, endPoint x: 103, endPoint y: 253, distance: 23.3
click at [103, 253] on div "Spacing 5 px" at bounding box center [80, 253] width 129 height 40
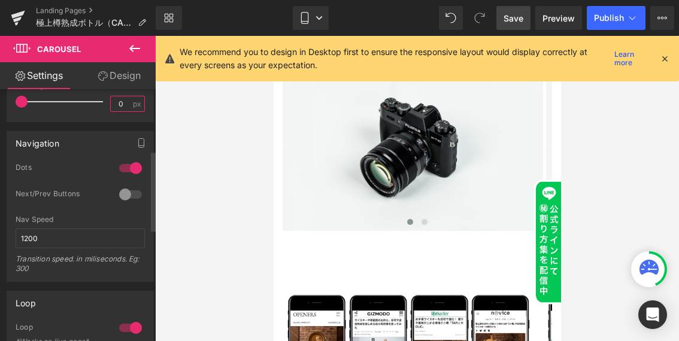
scroll to position [232, 0]
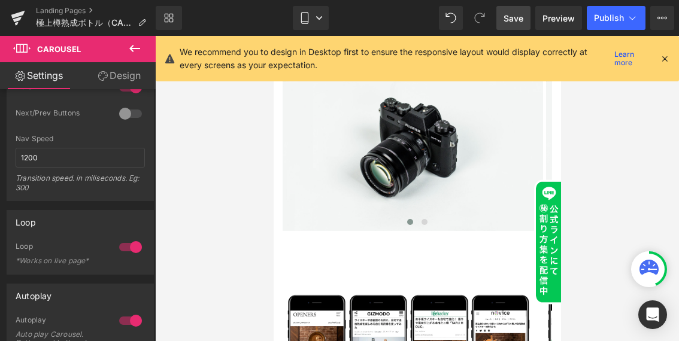
type input "0"
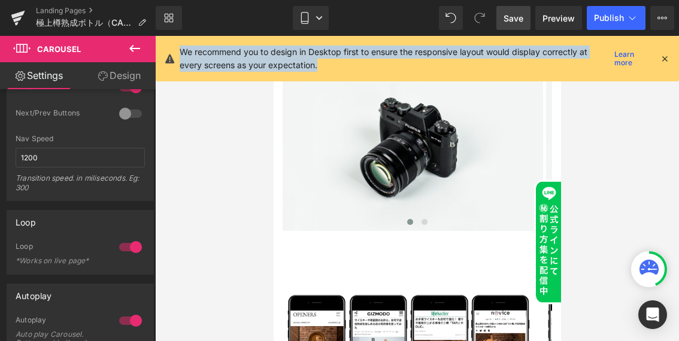
drag, startPoint x: 312, startPoint y: 66, endPoint x: 178, endPoint y: 51, distance: 134.8
click at [178, 51] on div "We recommend you to design in Desktop first to ensure the responsive layout wou…" at bounding box center [417, 58] width 523 height 45
copy p "We recommend you to design in Desktop first to ensure the responsive layout wou…"
click at [320, 13] on link "Mobile" at bounding box center [311, 18] width 36 height 24
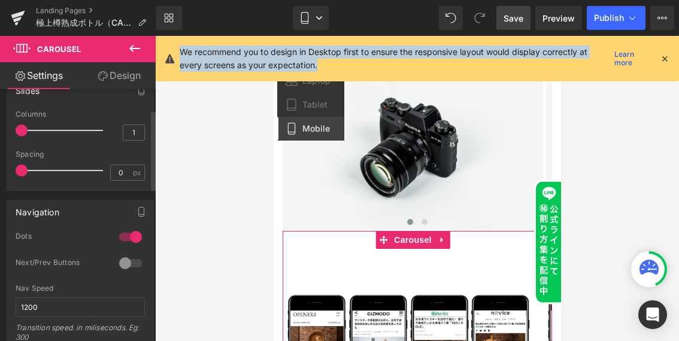
scroll to position [65, 0]
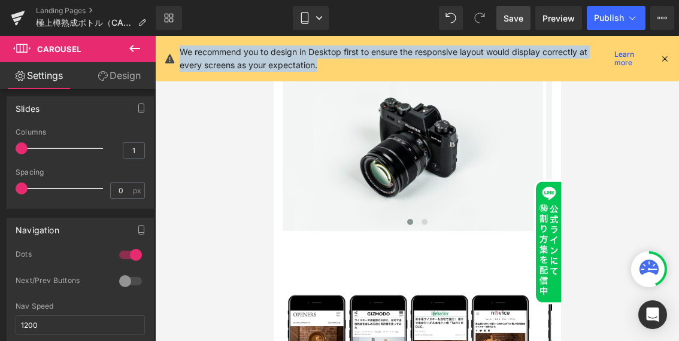
click at [662, 57] on icon at bounding box center [664, 58] width 11 height 11
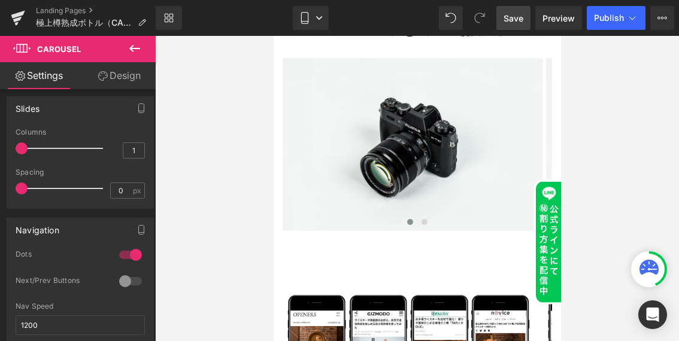
click at [664, 60] on div at bounding box center [417, 188] width 524 height 305
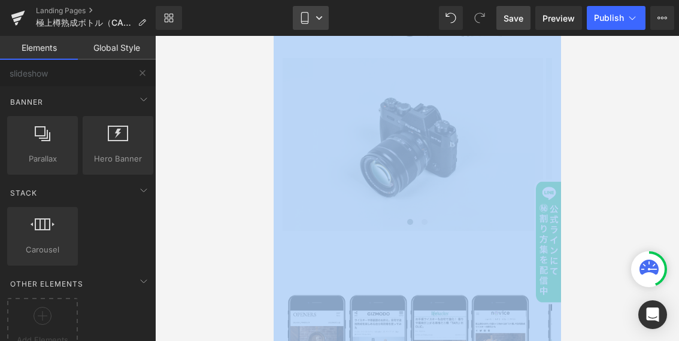
click at [322, 22] on link "Mobile" at bounding box center [311, 18] width 36 height 24
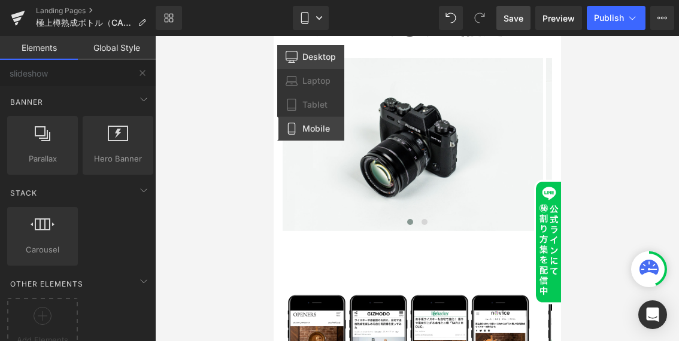
click at [314, 55] on span "Desktop" at bounding box center [319, 56] width 34 height 11
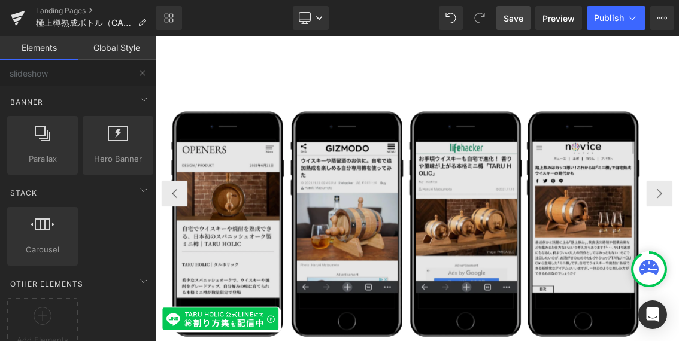
scroll to position [2030, 0]
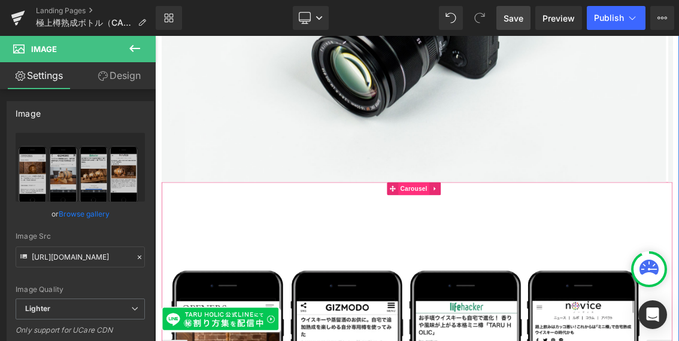
click at [507, 238] on span "Carousel" at bounding box center [512, 247] width 43 height 18
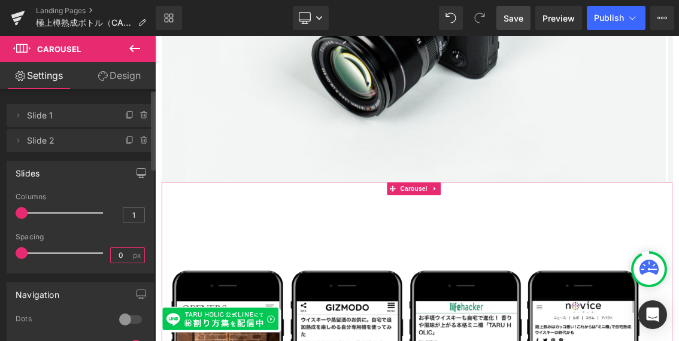
drag, startPoint x: 123, startPoint y: 256, endPoint x: 107, endPoint y: 256, distance: 15.6
click at [111, 256] on input "0" at bounding box center [121, 255] width 21 height 15
type input "5"
click at [513, 19] on span "Save" at bounding box center [513, 18] width 20 height 13
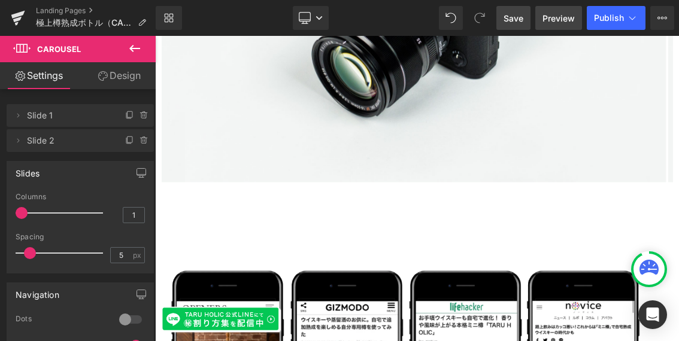
click at [555, 17] on span "Preview" at bounding box center [558, 18] width 32 height 13
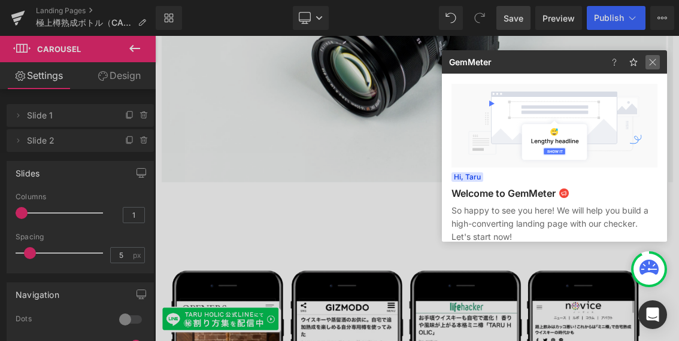
click at [656, 65] on img at bounding box center [652, 62] width 14 height 14
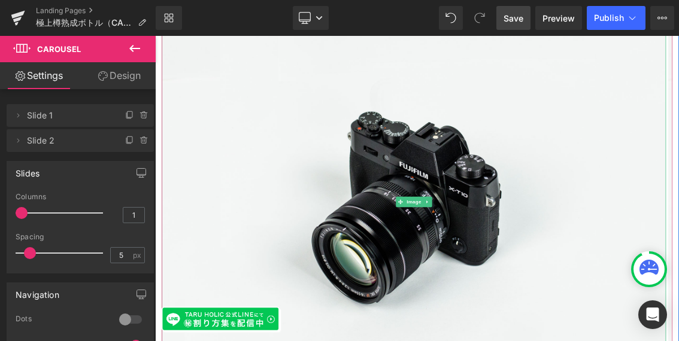
scroll to position [1515, 0]
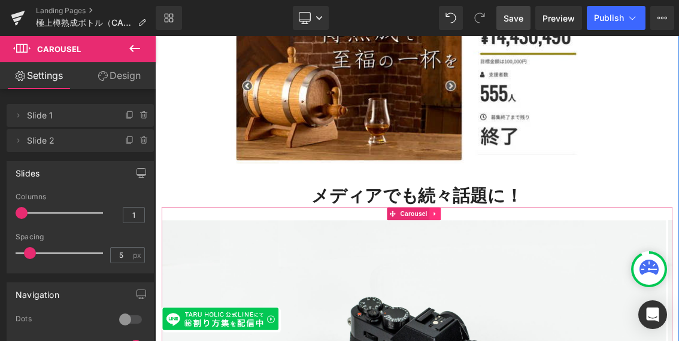
click at [540, 280] on icon at bounding box center [541, 282] width 2 height 5
click at [550, 278] on icon at bounding box center [550, 282] width 8 height 9
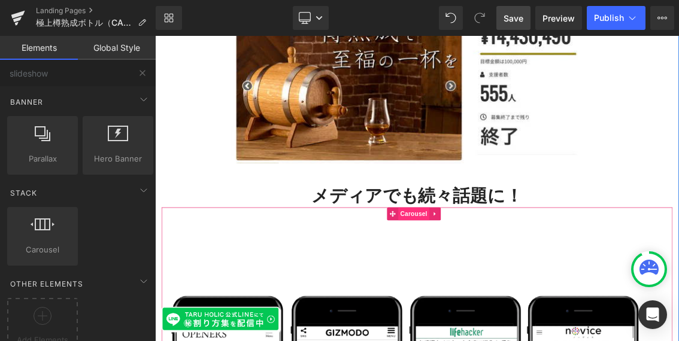
click at [507, 273] on span "Carousel" at bounding box center [512, 282] width 43 height 18
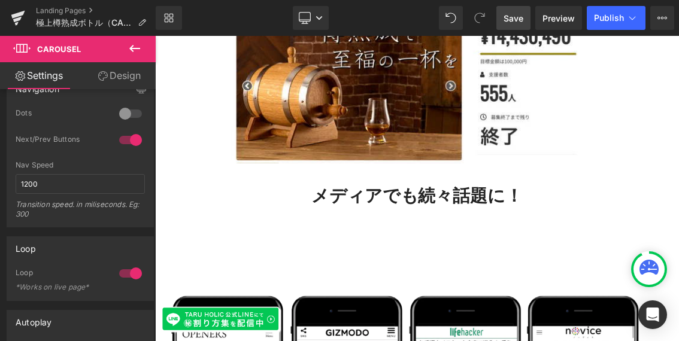
scroll to position [103, 0]
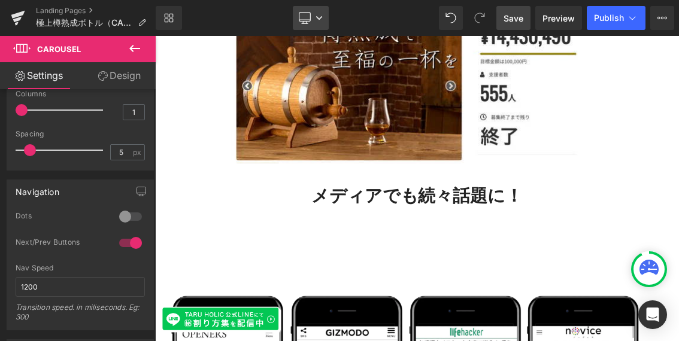
click at [318, 14] on icon at bounding box center [318, 17] width 7 height 7
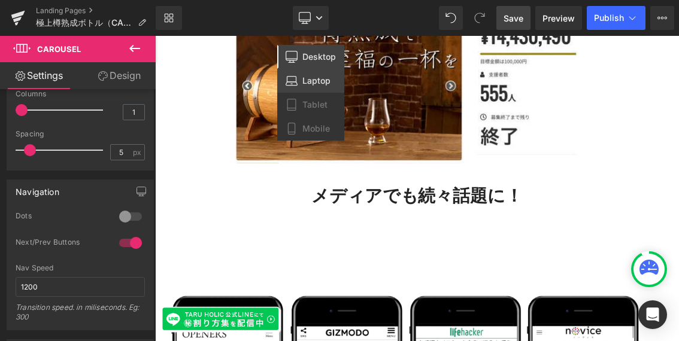
click at [310, 79] on span "Laptop" at bounding box center [316, 80] width 28 height 11
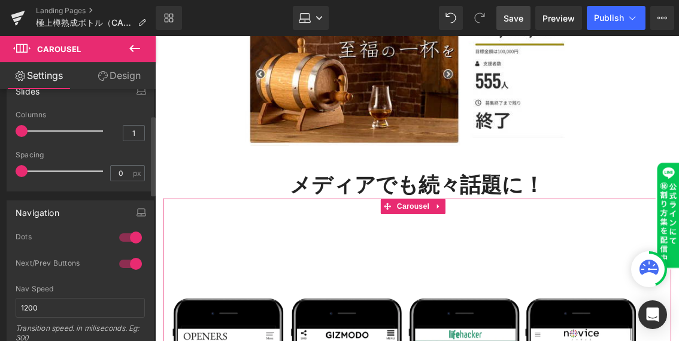
scroll to position [81, 0]
drag, startPoint x: 119, startPoint y: 177, endPoint x: 107, endPoint y: 173, distance: 13.1
click at [111, 173] on input "0" at bounding box center [121, 173] width 21 height 15
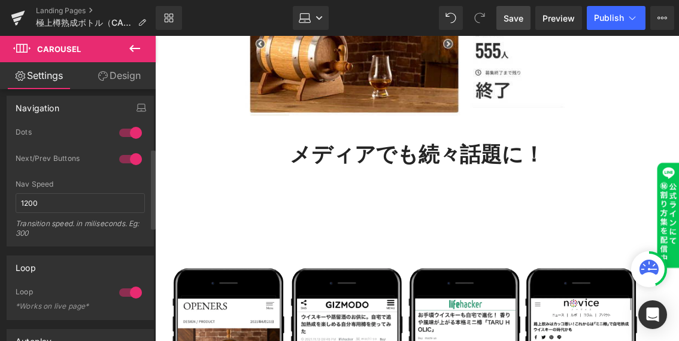
scroll to position [165, 0]
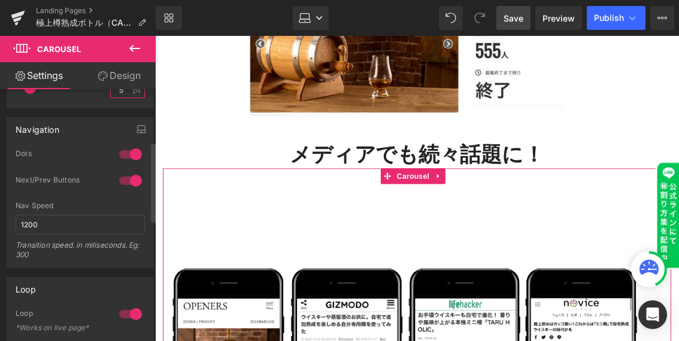
type input "5"
click at [130, 157] on div at bounding box center [130, 154] width 29 height 19
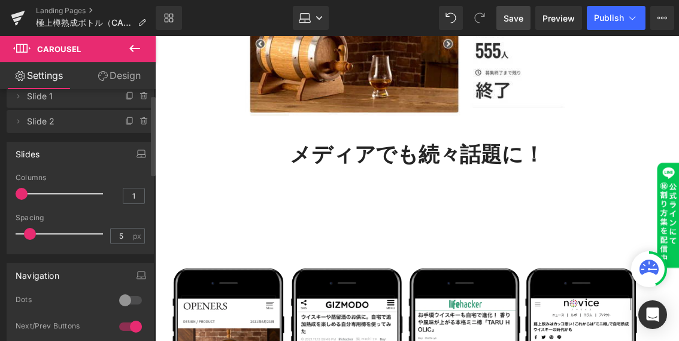
scroll to position [0, 0]
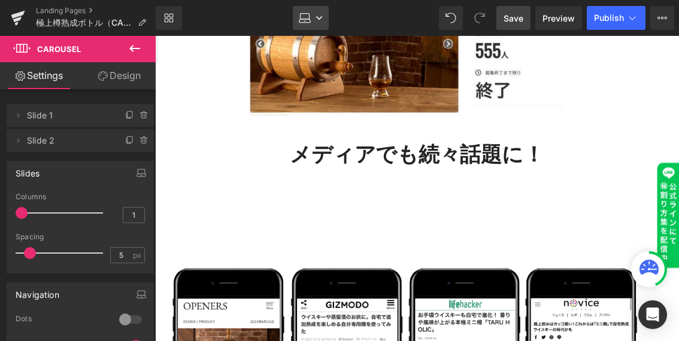
click at [320, 22] on link "Laptop" at bounding box center [311, 18] width 36 height 24
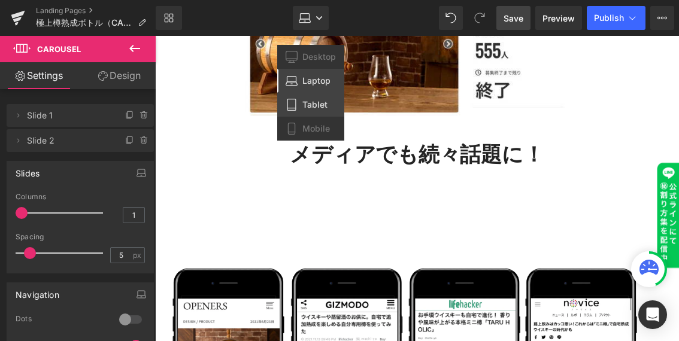
click at [314, 102] on span "Tablet" at bounding box center [314, 104] width 25 height 11
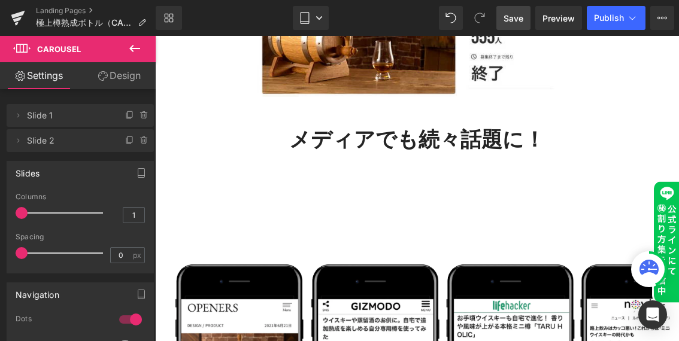
scroll to position [1384, 0]
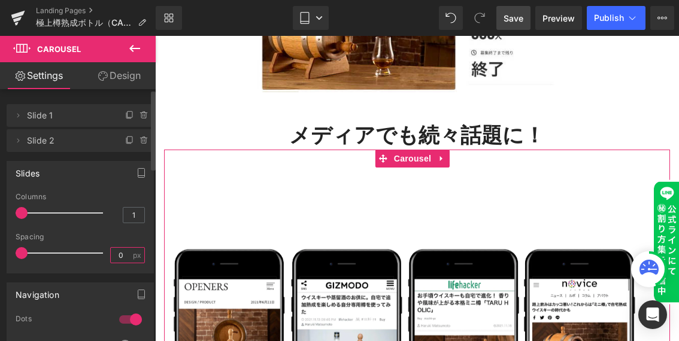
drag, startPoint x: 124, startPoint y: 253, endPoint x: 102, endPoint y: 259, distance: 23.5
click at [102, 259] on div "Spacing 0 px" at bounding box center [80, 253] width 129 height 40
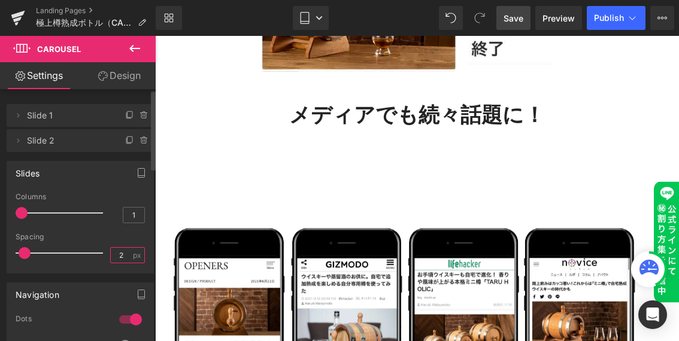
scroll to position [1, 0]
type input "-1"
click at [130, 306] on div at bounding box center [130, 319] width 29 height 19
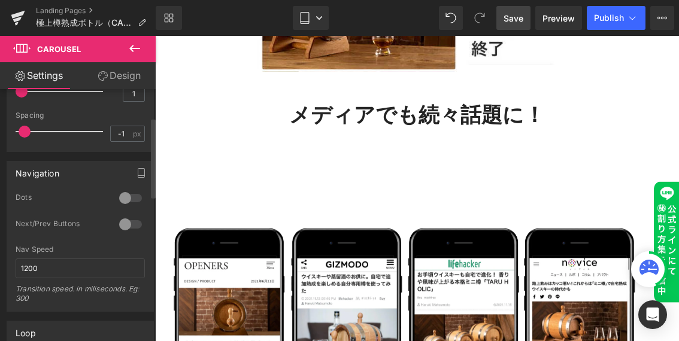
scroll to position [122, 0]
click at [122, 224] on div at bounding box center [130, 223] width 29 height 19
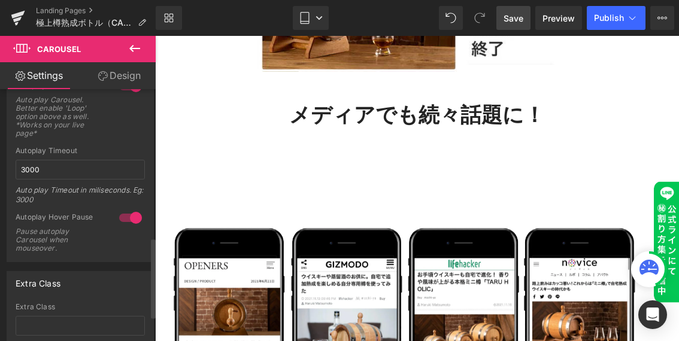
scroll to position [491, 0]
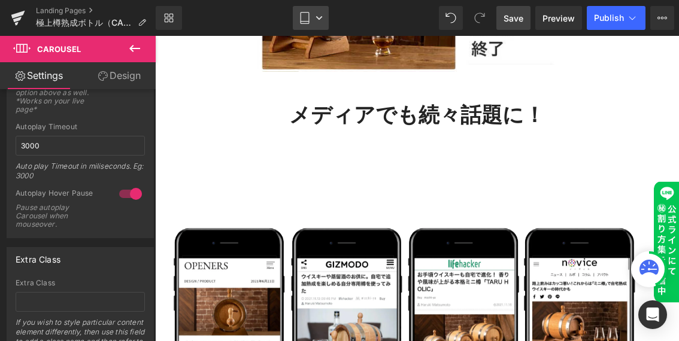
click at [318, 16] on icon at bounding box center [318, 17] width 7 height 7
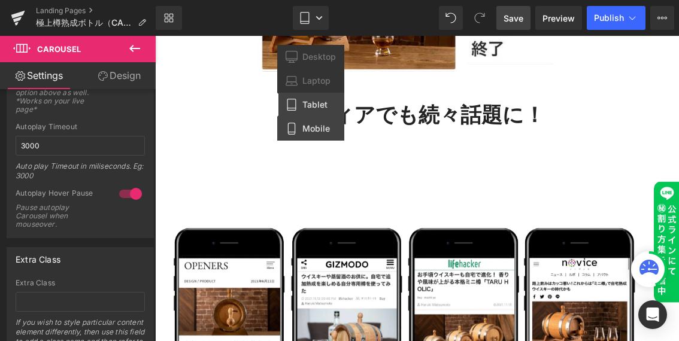
drag, startPoint x: 308, startPoint y: 126, endPoint x: 153, endPoint y: 92, distance: 158.7
click at [308, 126] on span "Mobile" at bounding box center [316, 128] width 28 height 11
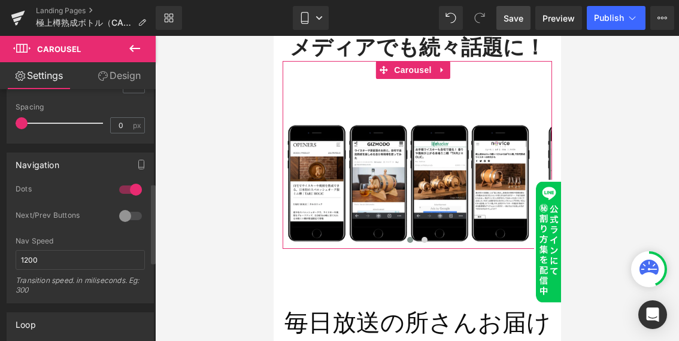
scroll to position [69, 0]
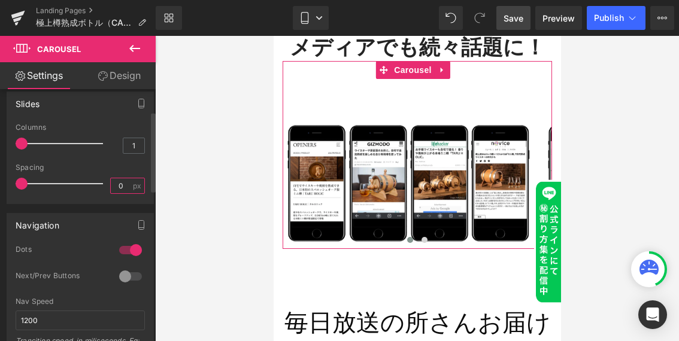
drag, startPoint x: 121, startPoint y: 186, endPoint x: 106, endPoint y: 186, distance: 15.0
click at [111, 186] on input "0" at bounding box center [121, 185] width 21 height 15
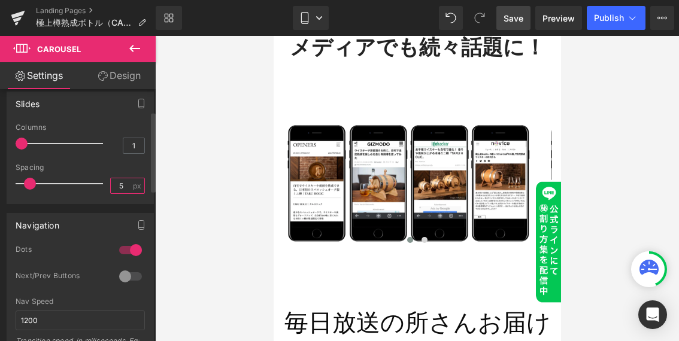
type input "5"
click at [127, 248] on div at bounding box center [130, 250] width 29 height 19
click at [119, 279] on div at bounding box center [130, 276] width 29 height 19
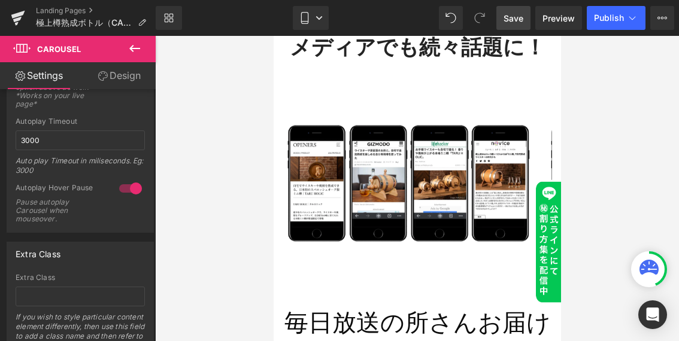
scroll to position [548, 0]
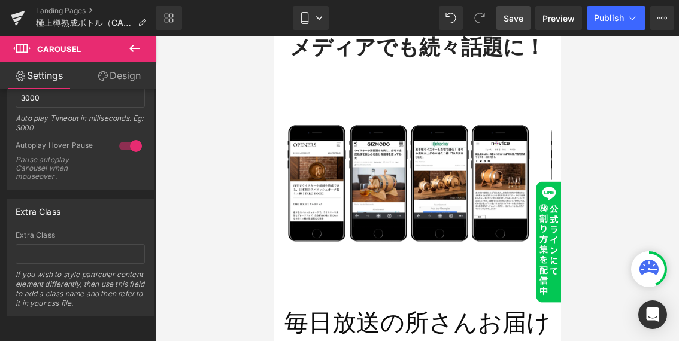
click at [514, 16] on span "Save" at bounding box center [513, 18] width 20 height 13
click at [562, 20] on span "Preview" at bounding box center [558, 18] width 32 height 13
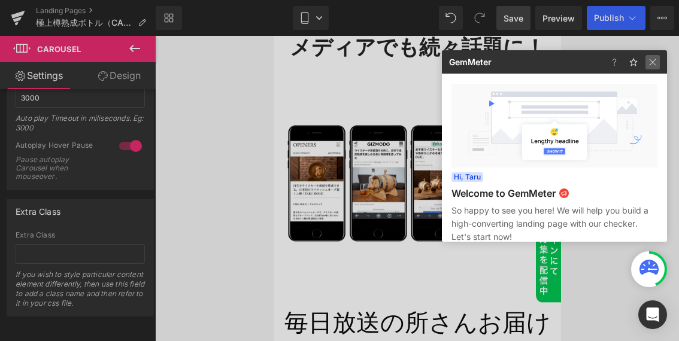
click at [656, 63] on img at bounding box center [652, 62] width 14 height 14
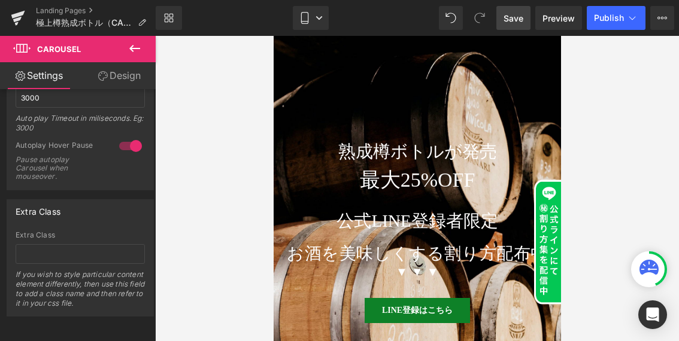
scroll to position [308, 0]
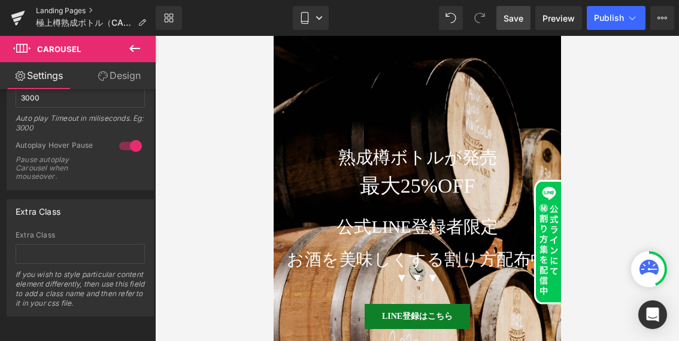
click at [72, 11] on link "Landing Pages" at bounding box center [96, 11] width 120 height 10
